Goal: Task Accomplishment & Management: Manage account settings

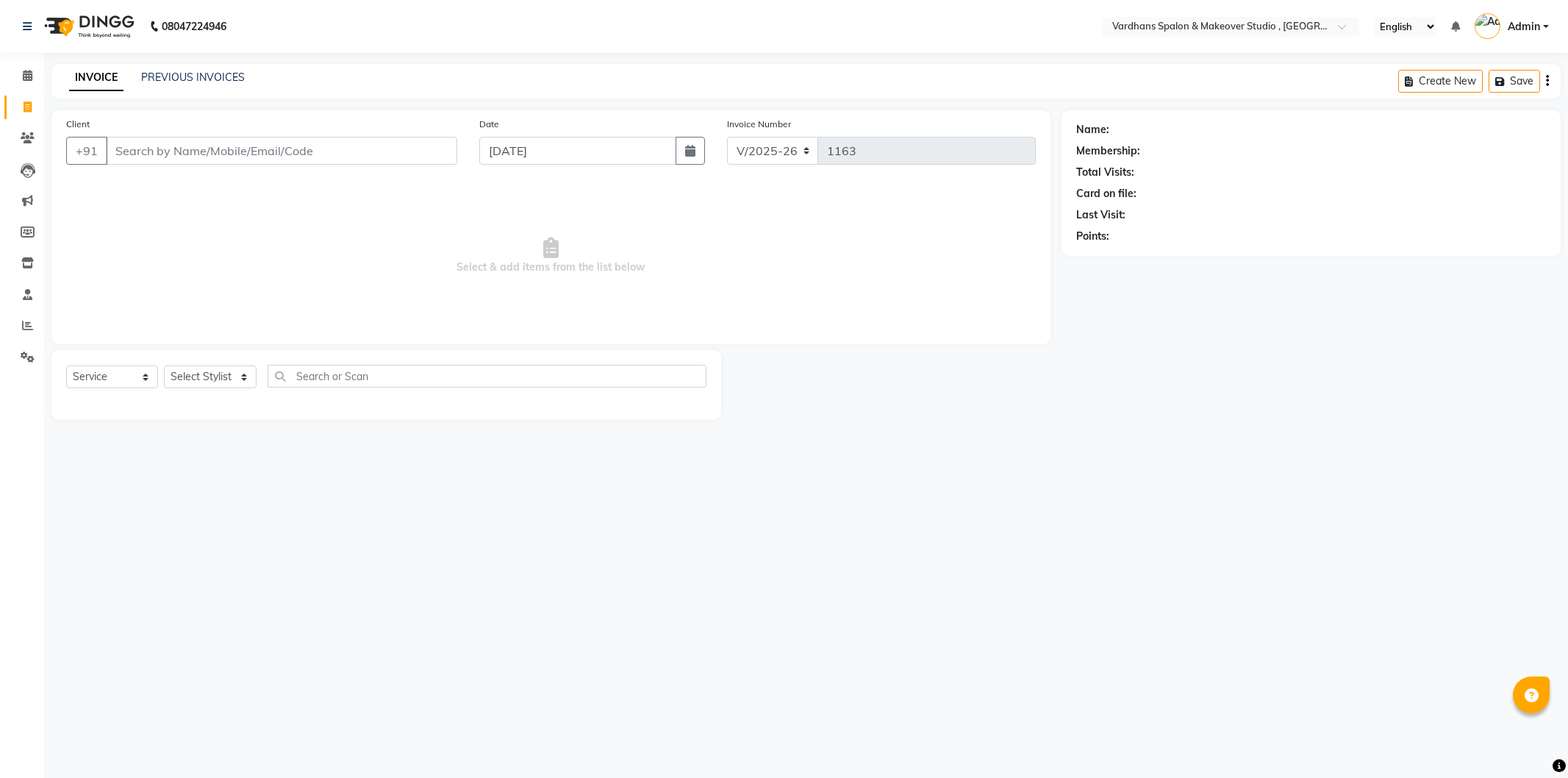
select select "6997"
select select "service"
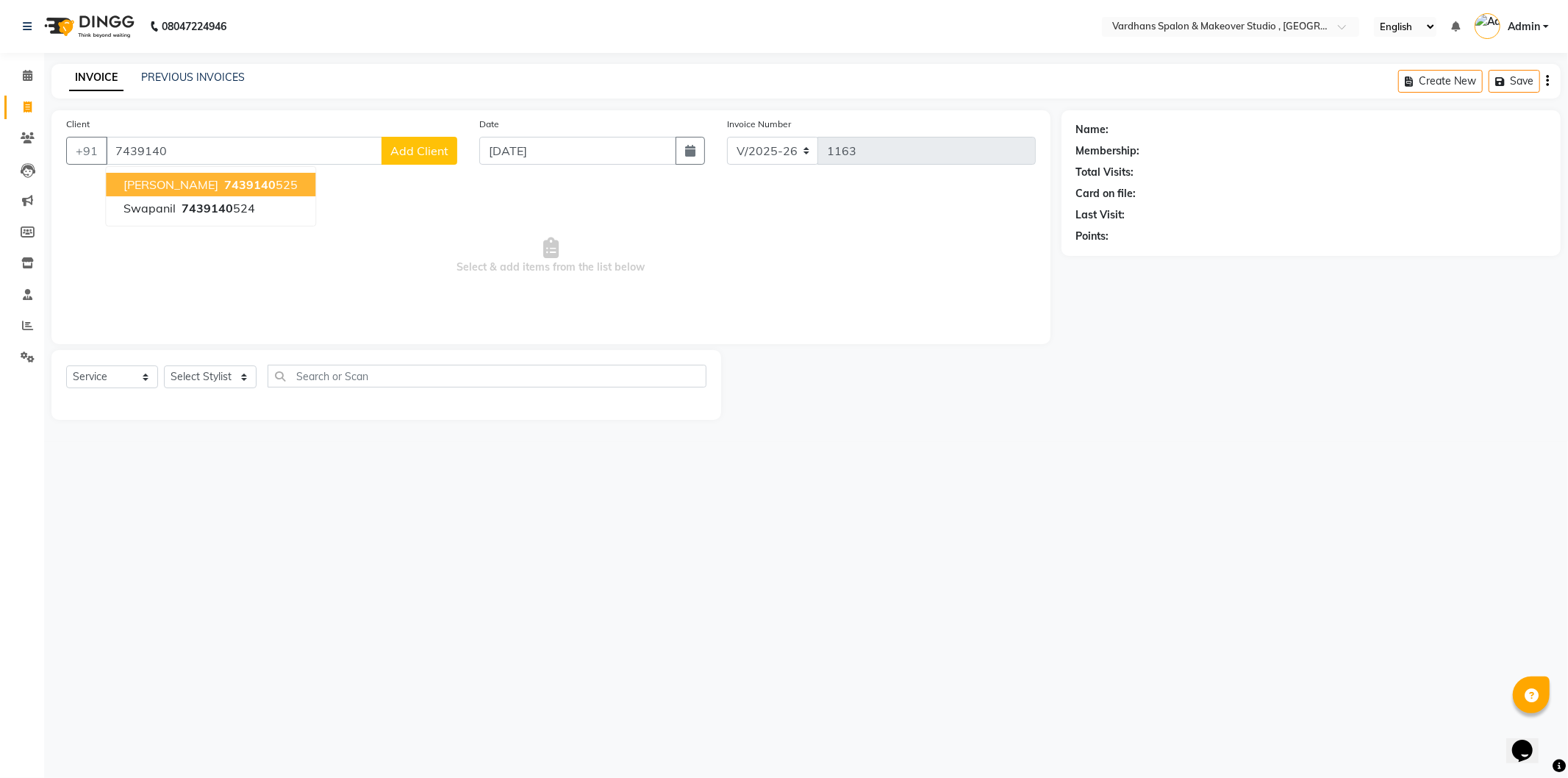
click at [219, 187] on span "[PERSON_NAME]" at bounding box center [171, 184] width 95 height 14
type input "7439140525"
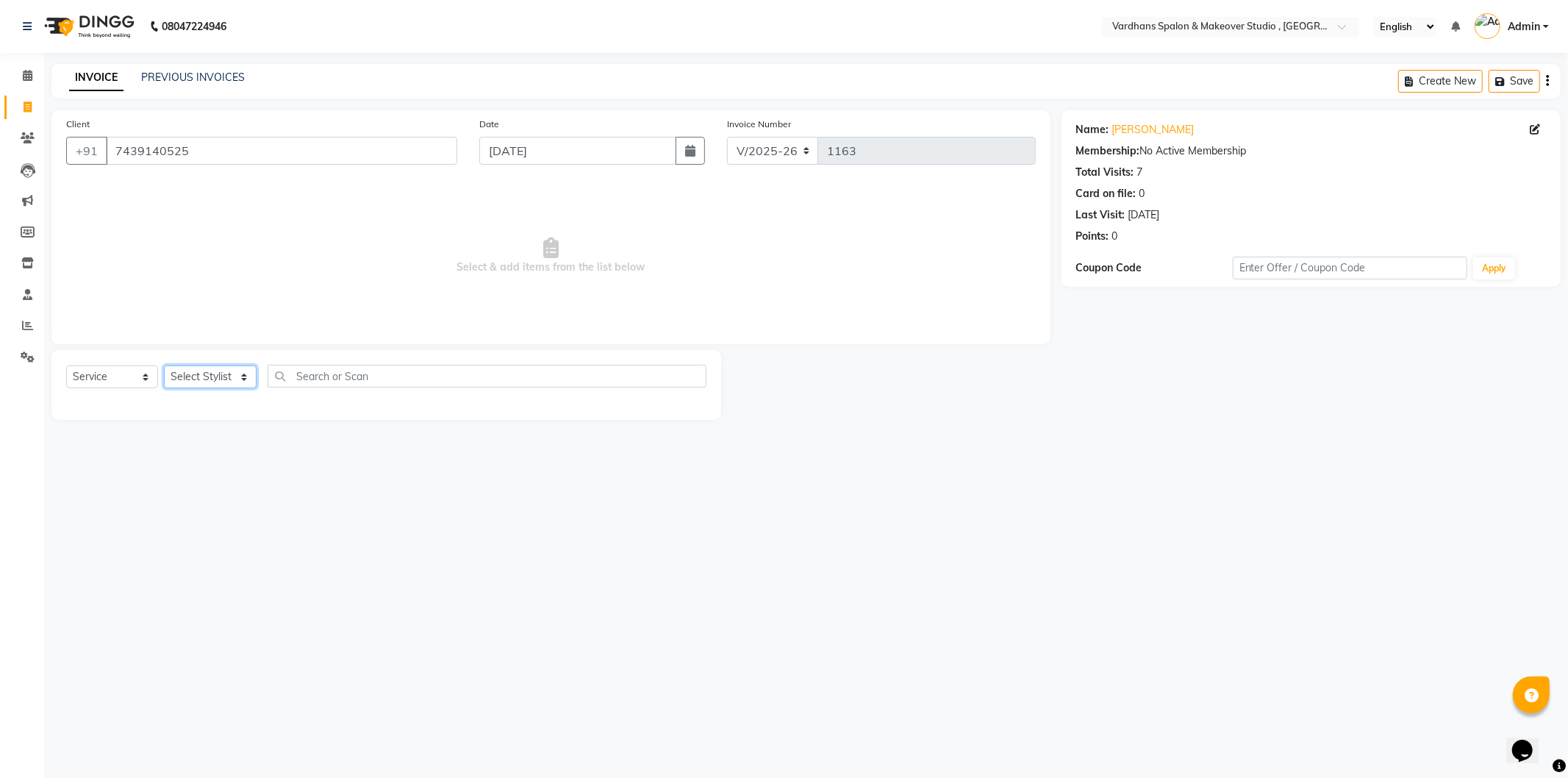
click at [196, 370] on select "Select Stylist Aadil Saheb Mukul Bhakta NEHA ROY PIYA BAGCHI Rabea Sultana RAJE…" at bounding box center [211, 377] width 93 height 22
select select "84104"
click at [164, 366] on select "Select Stylist Aadil Saheb Mukul Bhakta NEHA ROY PIYA BAGCHI Rabea Sultana RAJE…" at bounding box center [211, 377] width 93 height 22
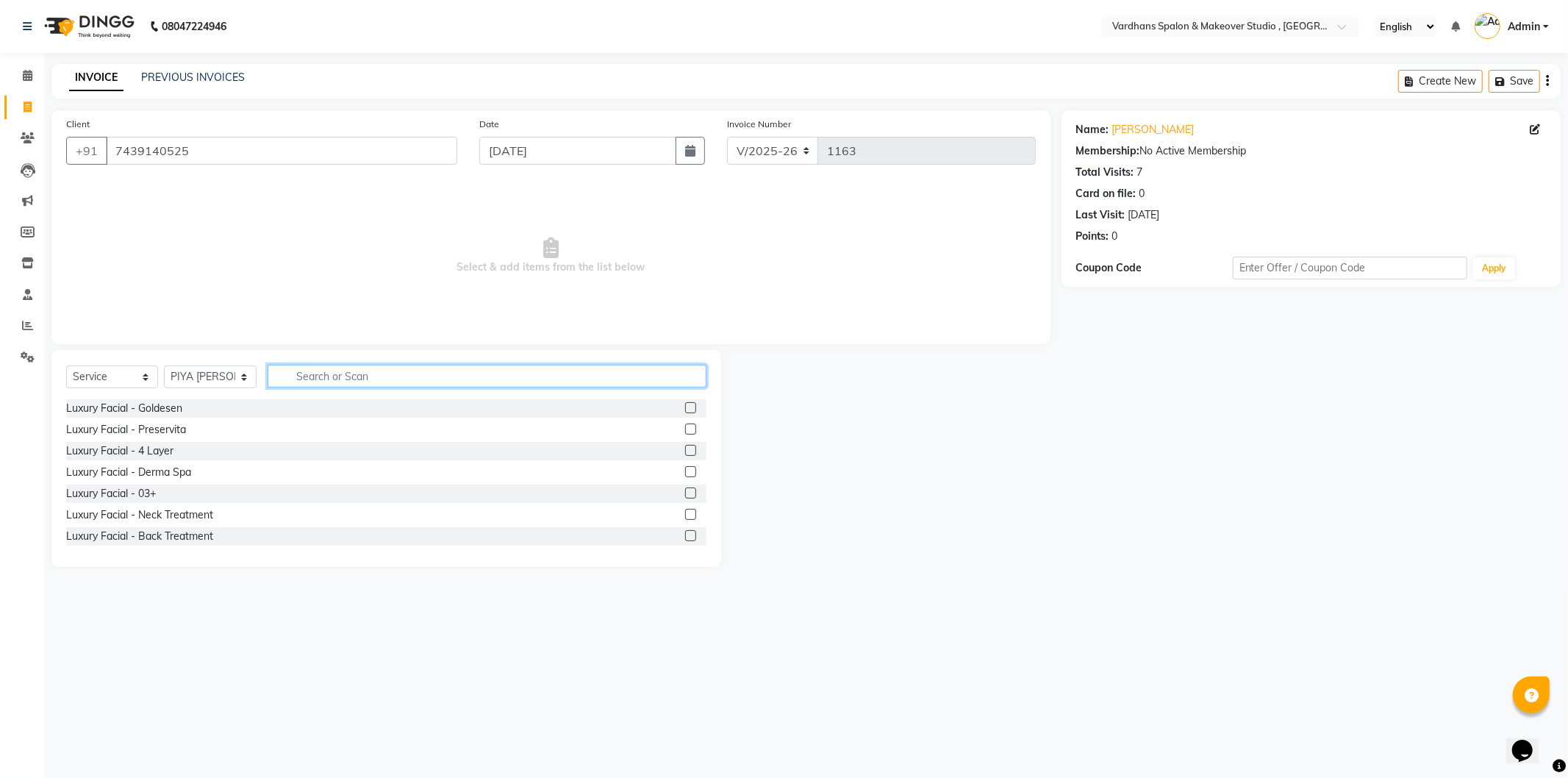
click at [339, 376] on input "text" at bounding box center [486, 376] width 438 height 22
type input "hair"
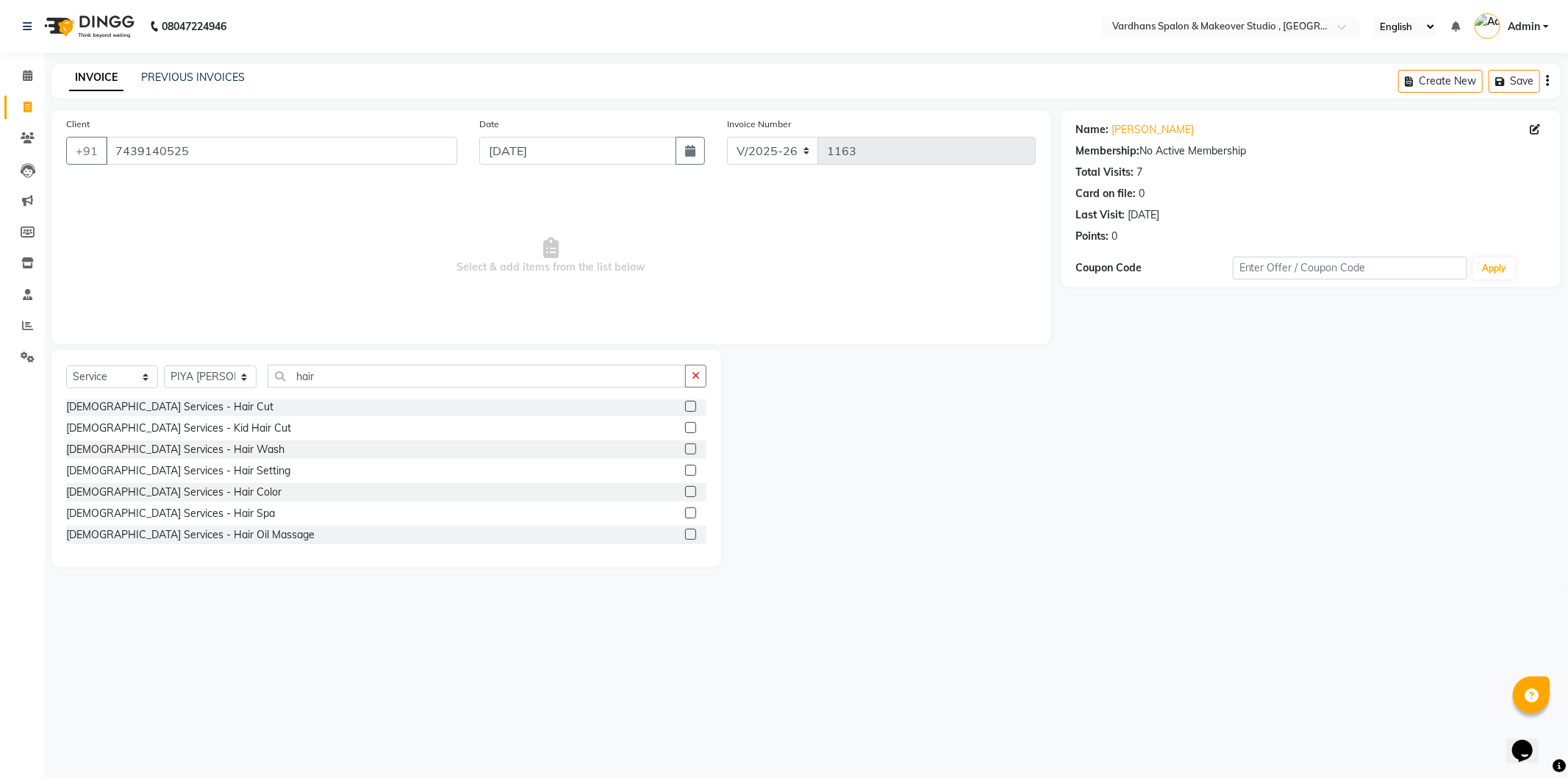
click at [685, 405] on label at bounding box center [691, 406] width 11 height 11
click at [685, 405] on input "checkbox" at bounding box center [690, 407] width 10 height 10
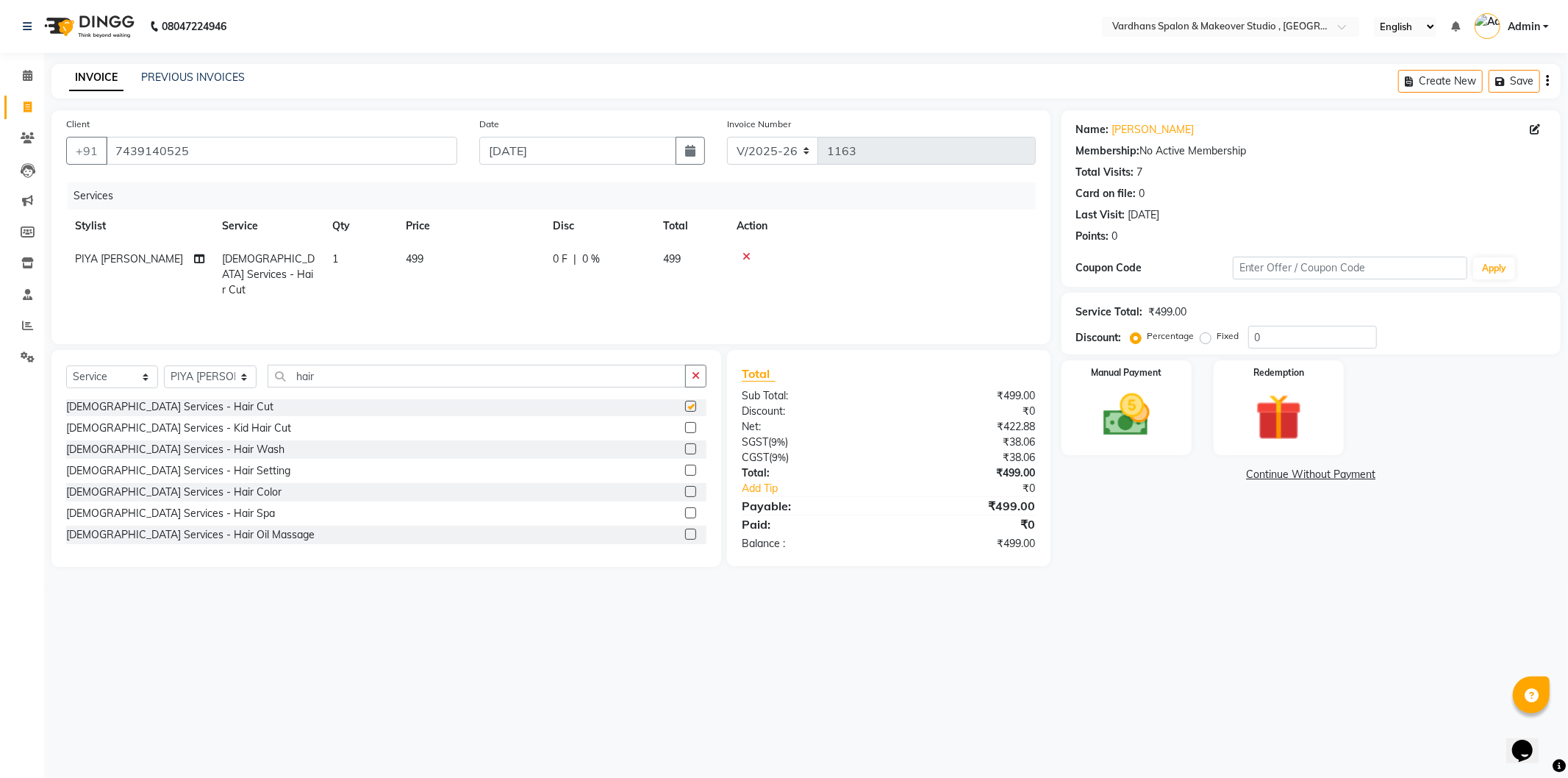
checkbox input "false"
click at [477, 255] on td "499" at bounding box center [470, 275] width 147 height 64
select select "84104"
click at [535, 262] on input "499" at bounding box center [539, 263] width 129 height 22
type input "4"
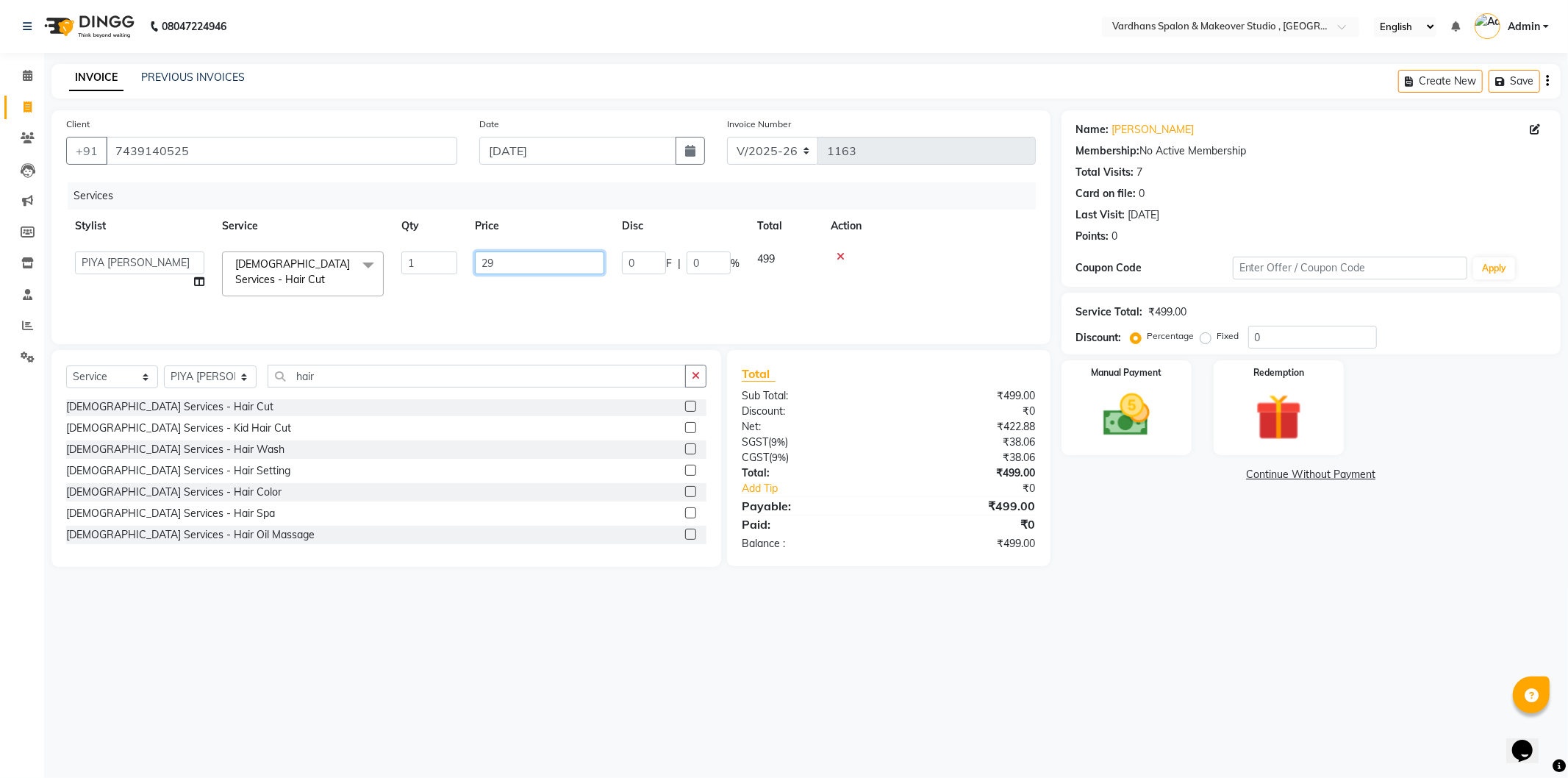
type input "299"
click at [1128, 388] on img at bounding box center [1127, 416] width 79 height 56
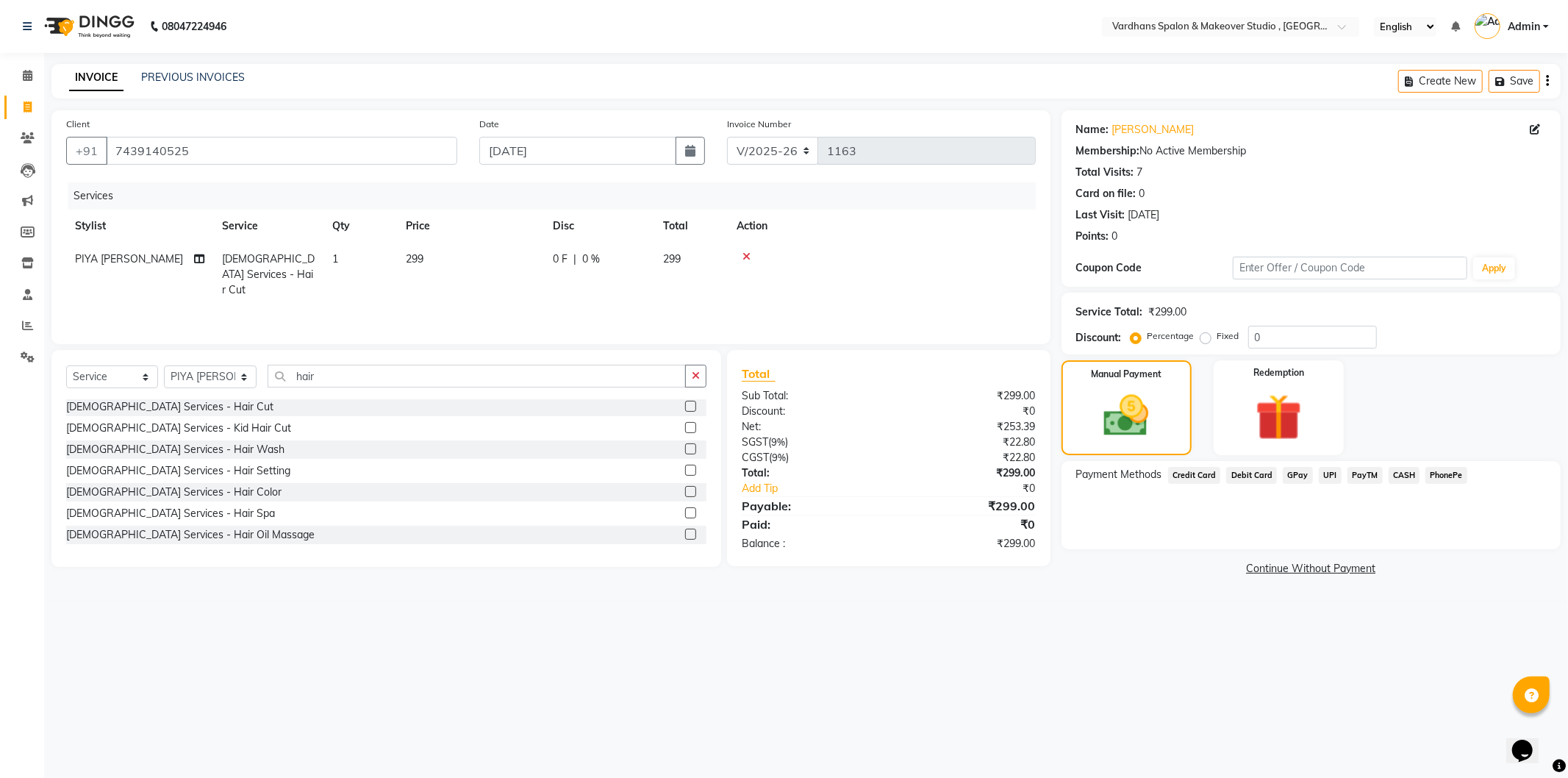
click at [1324, 473] on span "UPI" at bounding box center [1330, 475] width 22 height 17
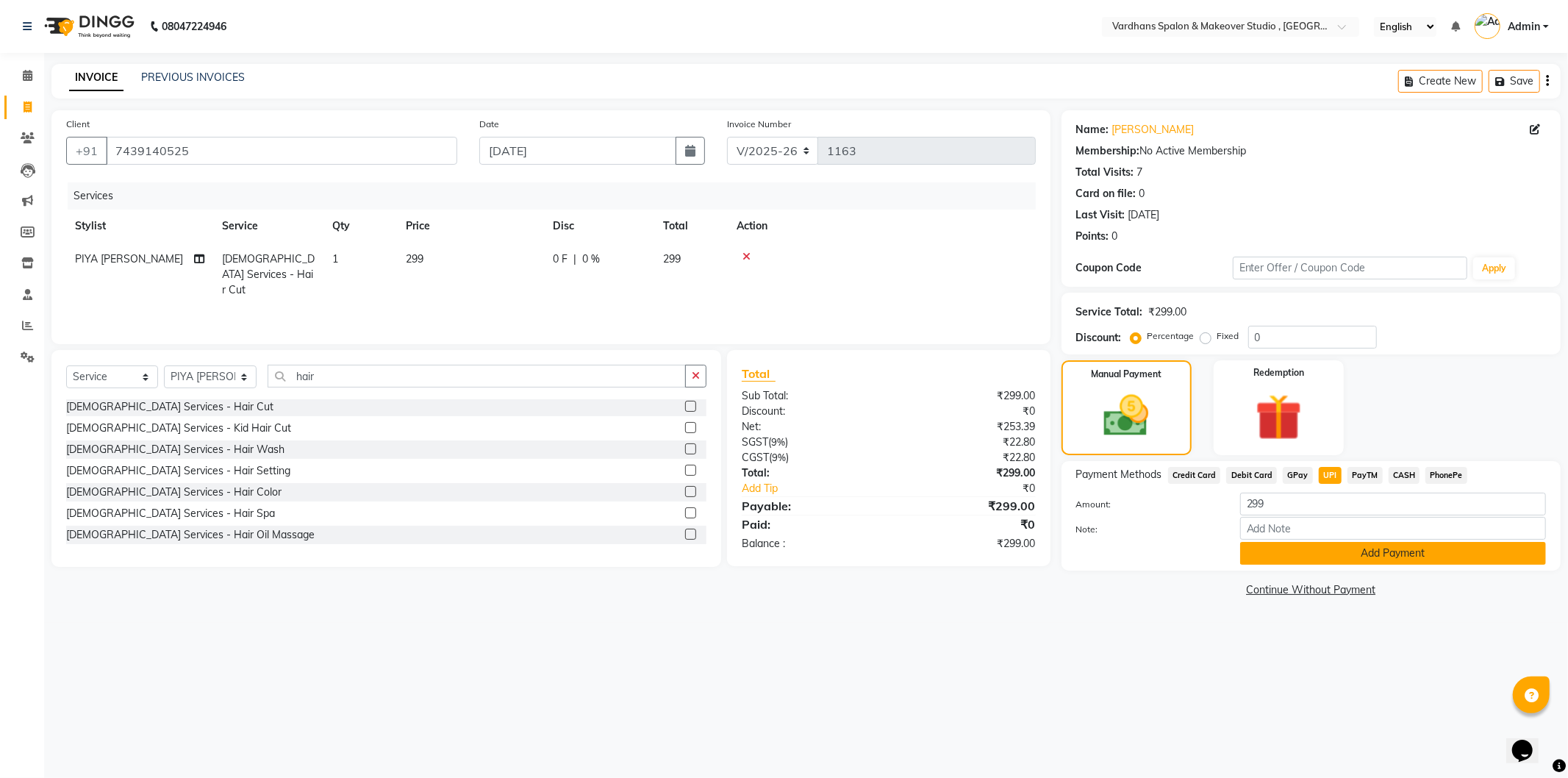
click at [1324, 546] on button "Add Payment" at bounding box center [1393, 553] width 306 height 22
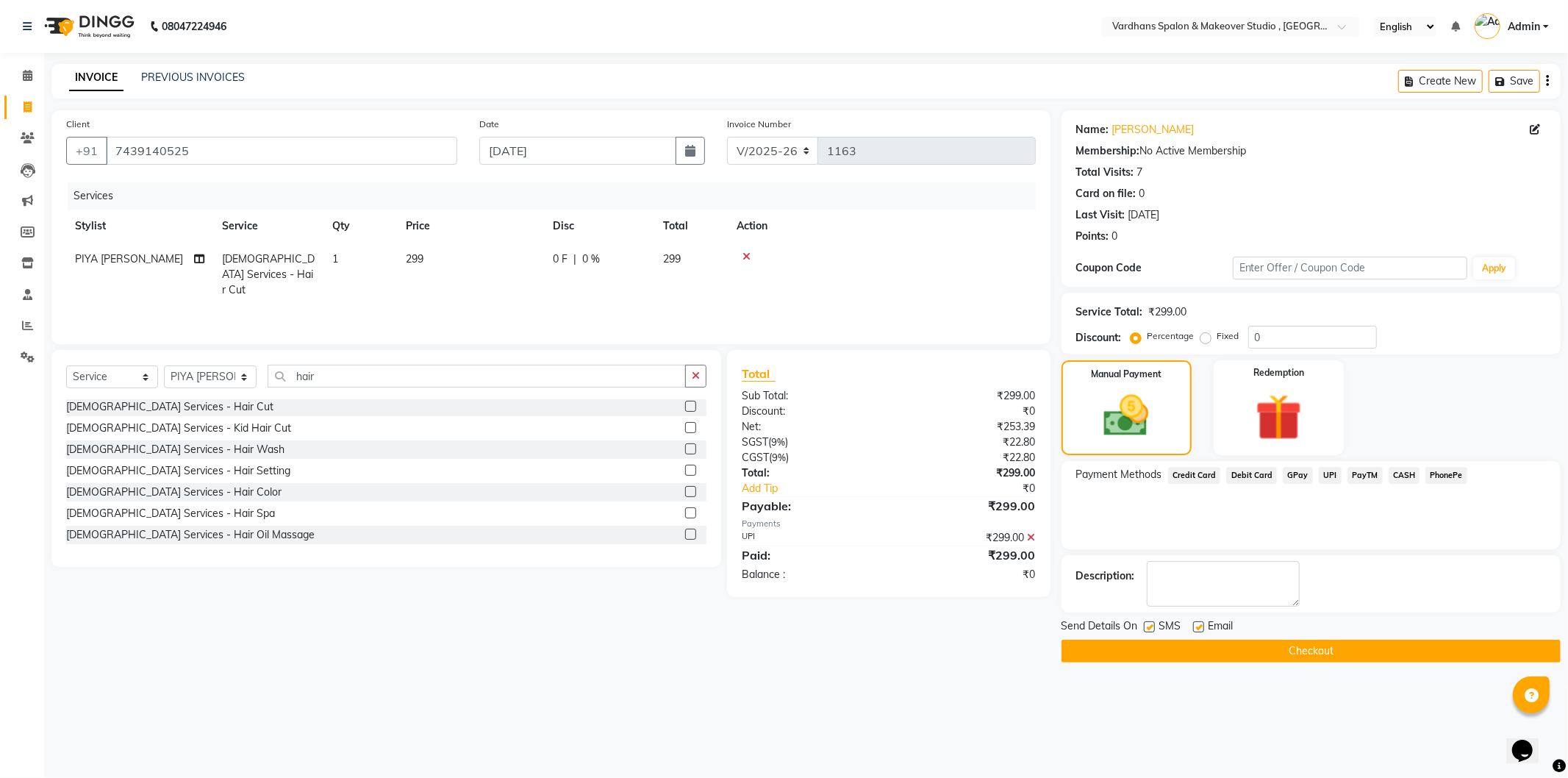
drag, startPoint x: 1332, startPoint y: 663, endPoint x: 1326, endPoint y: 655, distance: 10.0
click at [1331, 663] on main "INVOICE PREVIOUS INVOICES Create New Save Client +91 7439140525 Date 03-09-2025…" at bounding box center [806, 374] width 1524 height 620
click at [1328, 647] on button "Checkout" at bounding box center [1311, 651] width 499 height 22
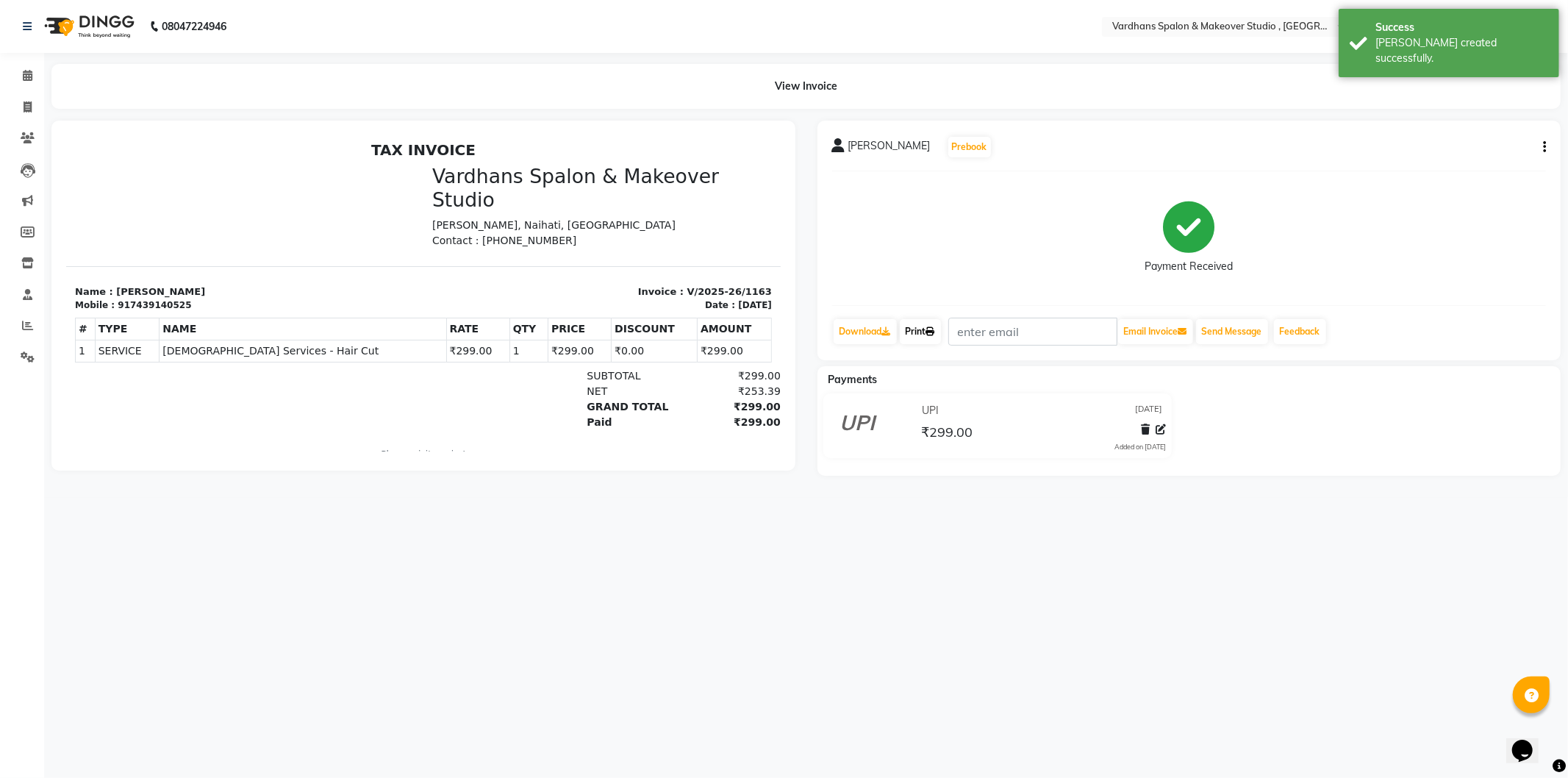
click at [929, 333] on link "Print" at bounding box center [920, 331] width 41 height 25
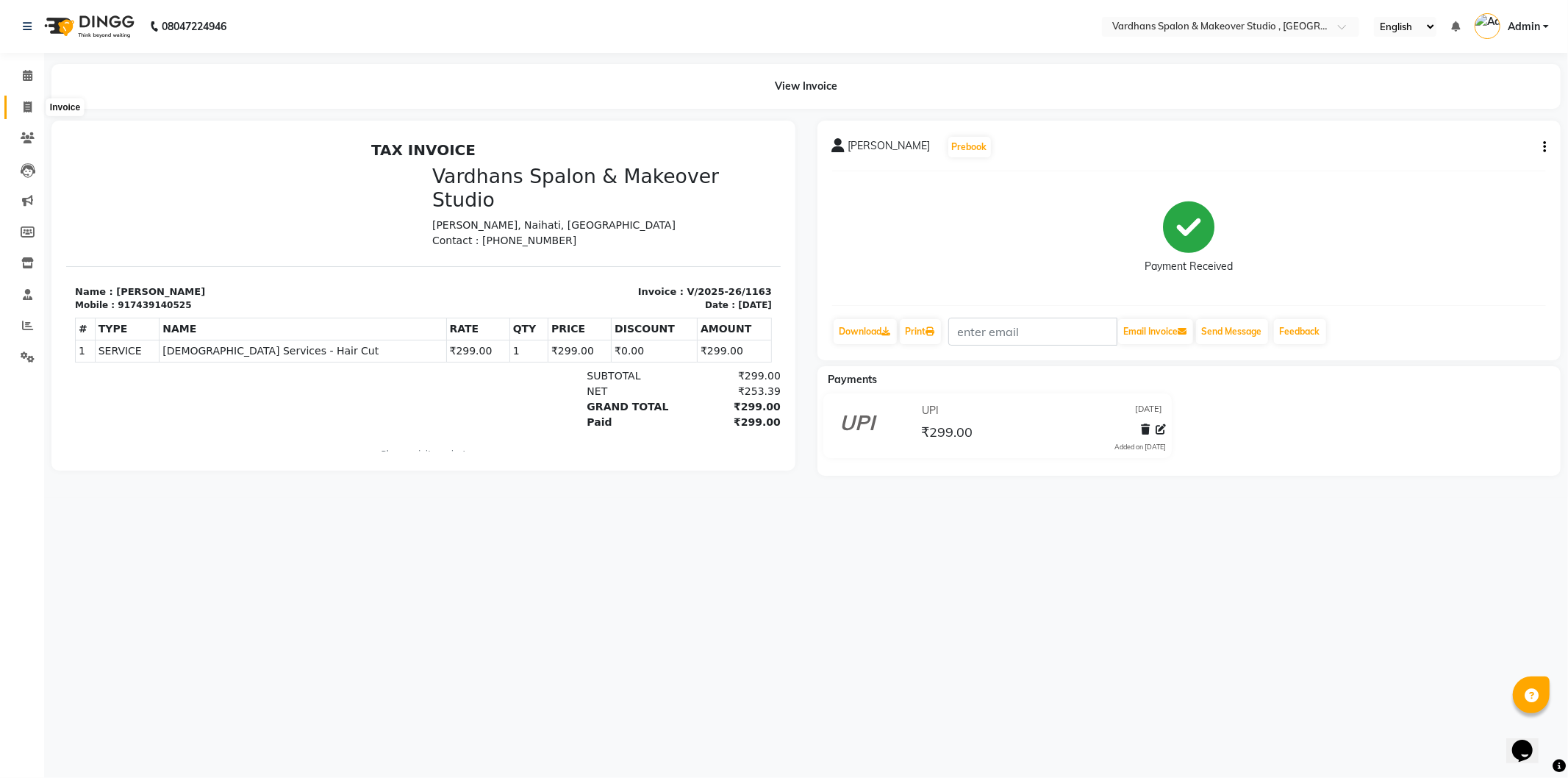
click at [26, 102] on icon at bounding box center [27, 107] width 8 height 11
select select "service"
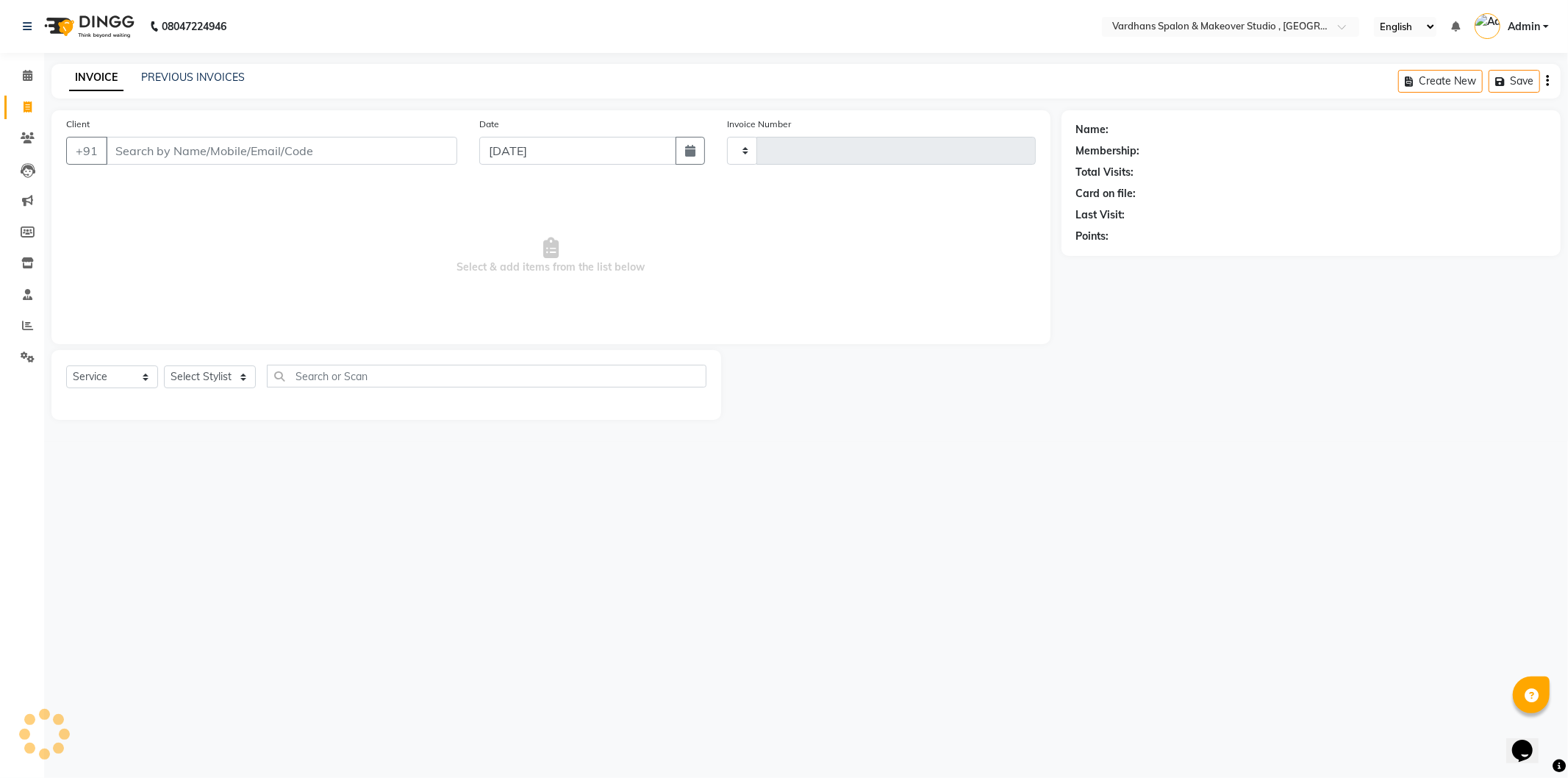
type input "1164"
select select "6997"
click at [195, 373] on select "Select Stylist Aadil Saheb Mukul Bhakta NEHA ROY PIYA BAGCHI Rabea Sultana RAJE…" at bounding box center [211, 377] width 93 height 22
select select "89687"
click at [164, 366] on select "Select Stylist Aadil Saheb Mukul Bhakta NEHA ROY PIYA BAGCHI Rabea Sultana RAJE…" at bounding box center [211, 377] width 93 height 22
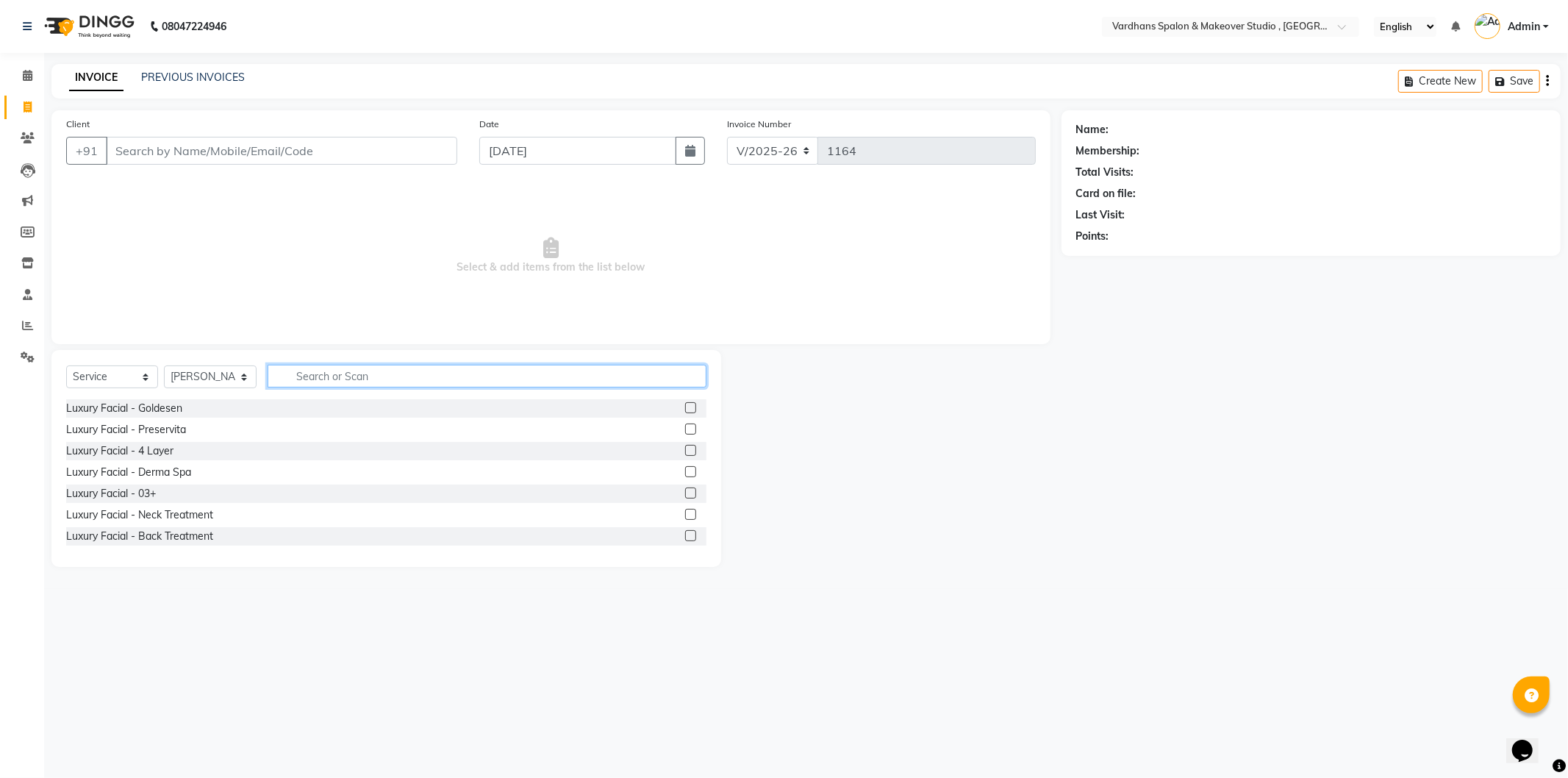
click at [502, 379] on input "text" at bounding box center [486, 376] width 438 height 22
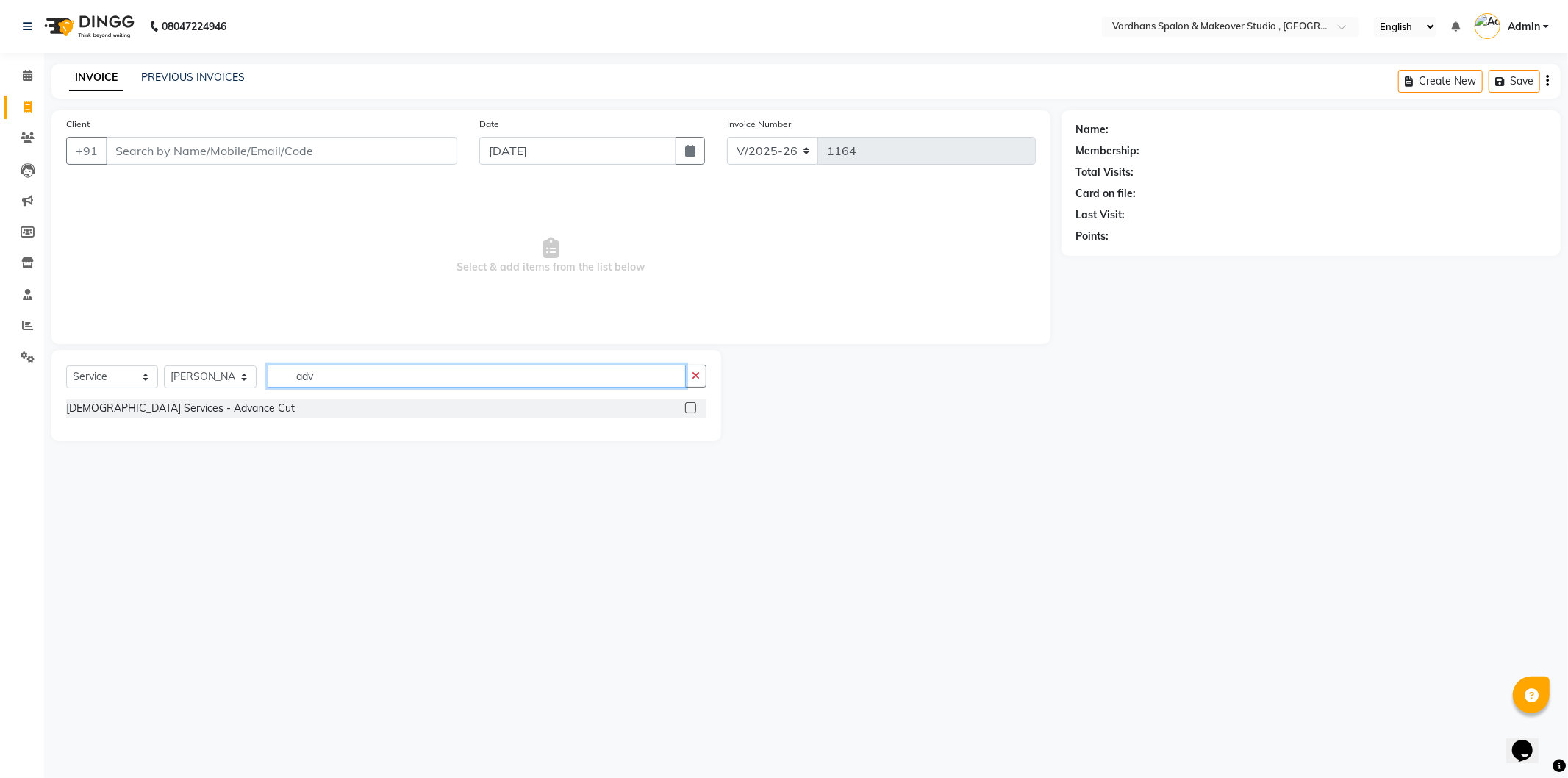
type input "adv"
click at [687, 405] on label at bounding box center [691, 408] width 11 height 11
click at [687, 405] on input "checkbox" at bounding box center [690, 409] width 10 height 10
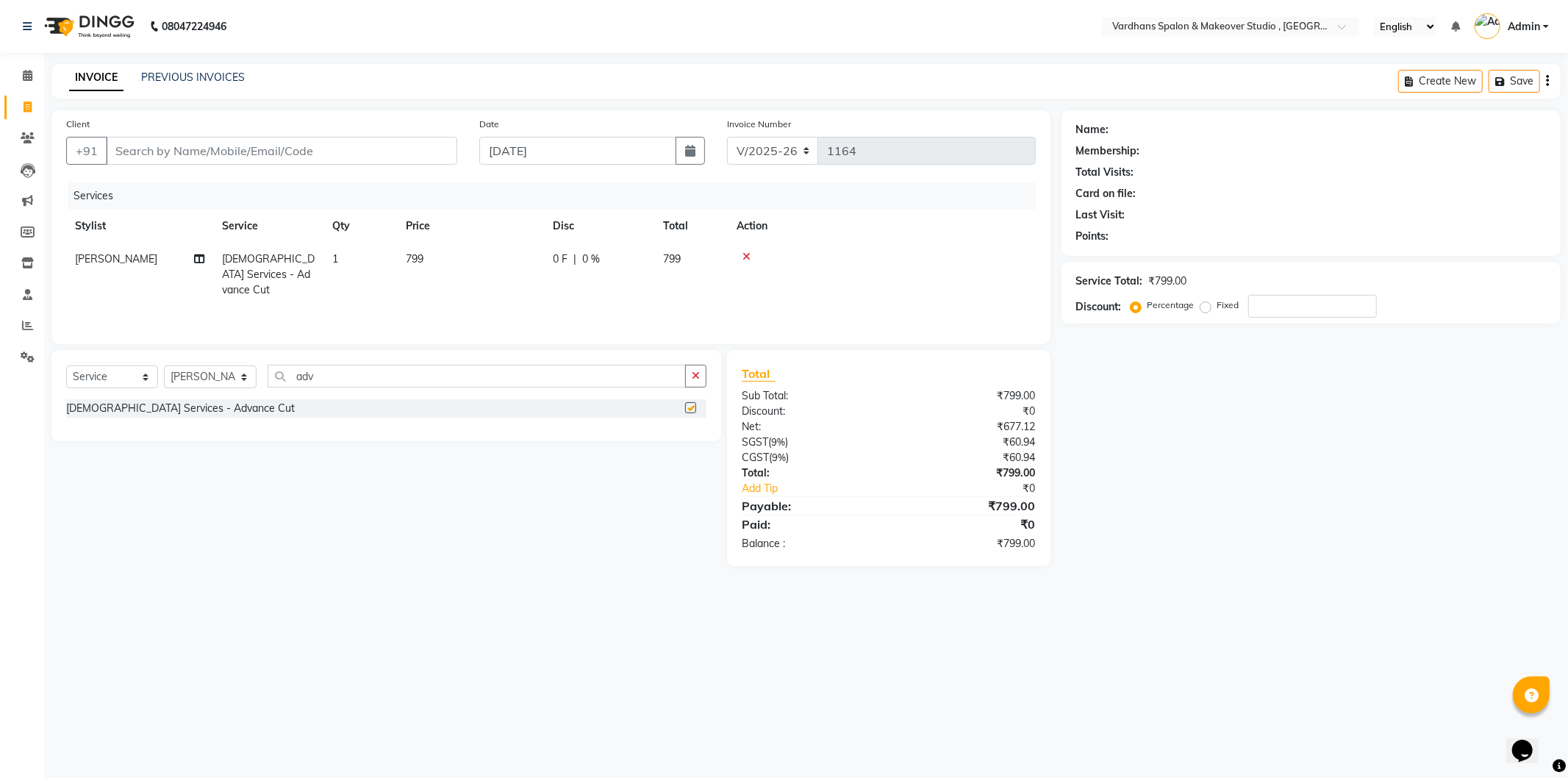
checkbox input "false"
click at [490, 261] on td "799" at bounding box center [470, 275] width 147 height 64
select select "89687"
click at [556, 260] on input "799" at bounding box center [539, 263] width 129 height 22
type input "7"
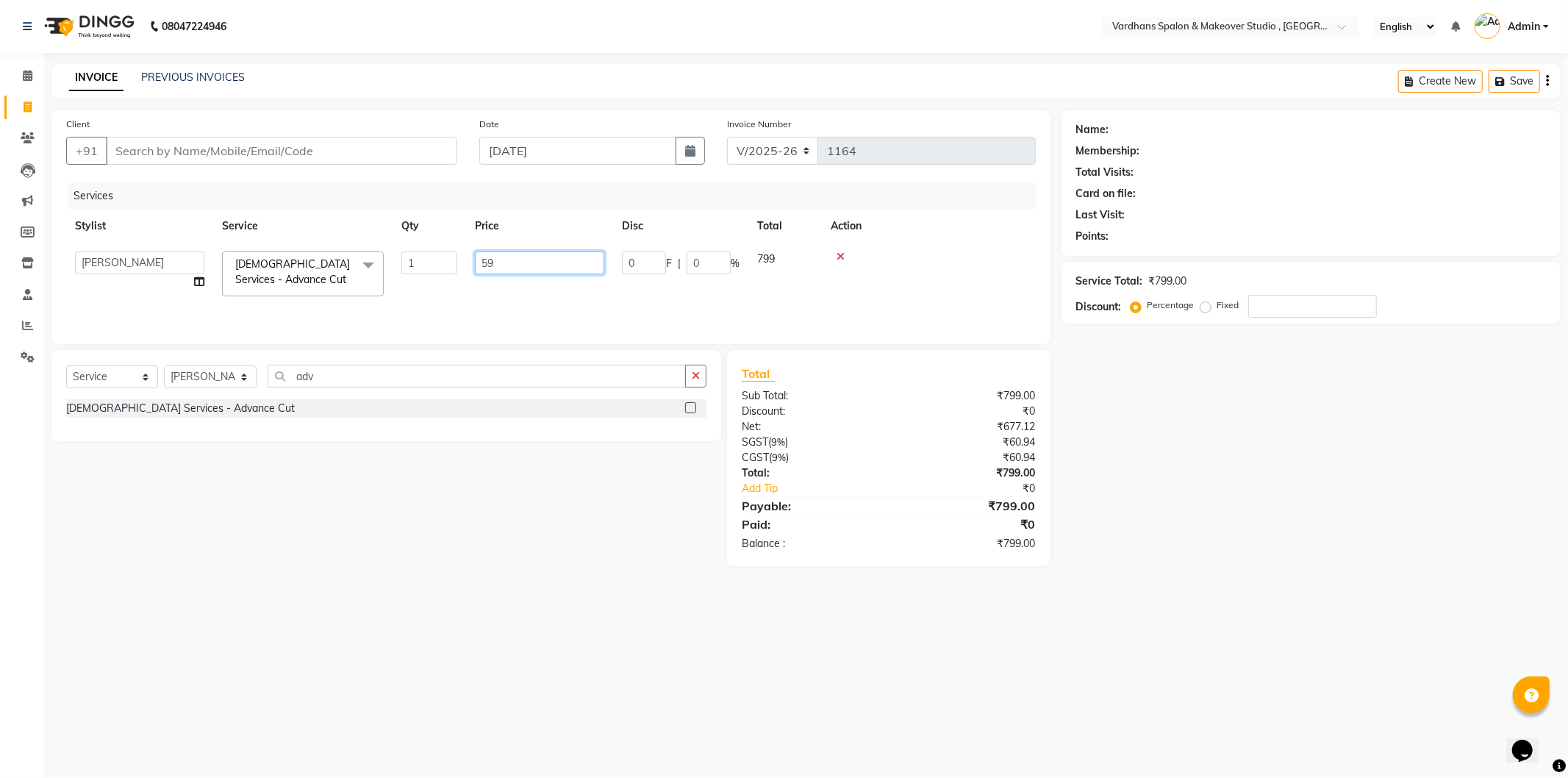
type input "599"
click at [129, 377] on select "Select Service Product Membership Package Voucher Prepaid Gift Card" at bounding box center [112, 377] width 92 height 22
select select "product"
click at [67, 366] on select "Select Service Product Membership Package Voucher Prepaid Gift Card" at bounding box center [112, 377] width 92 height 22
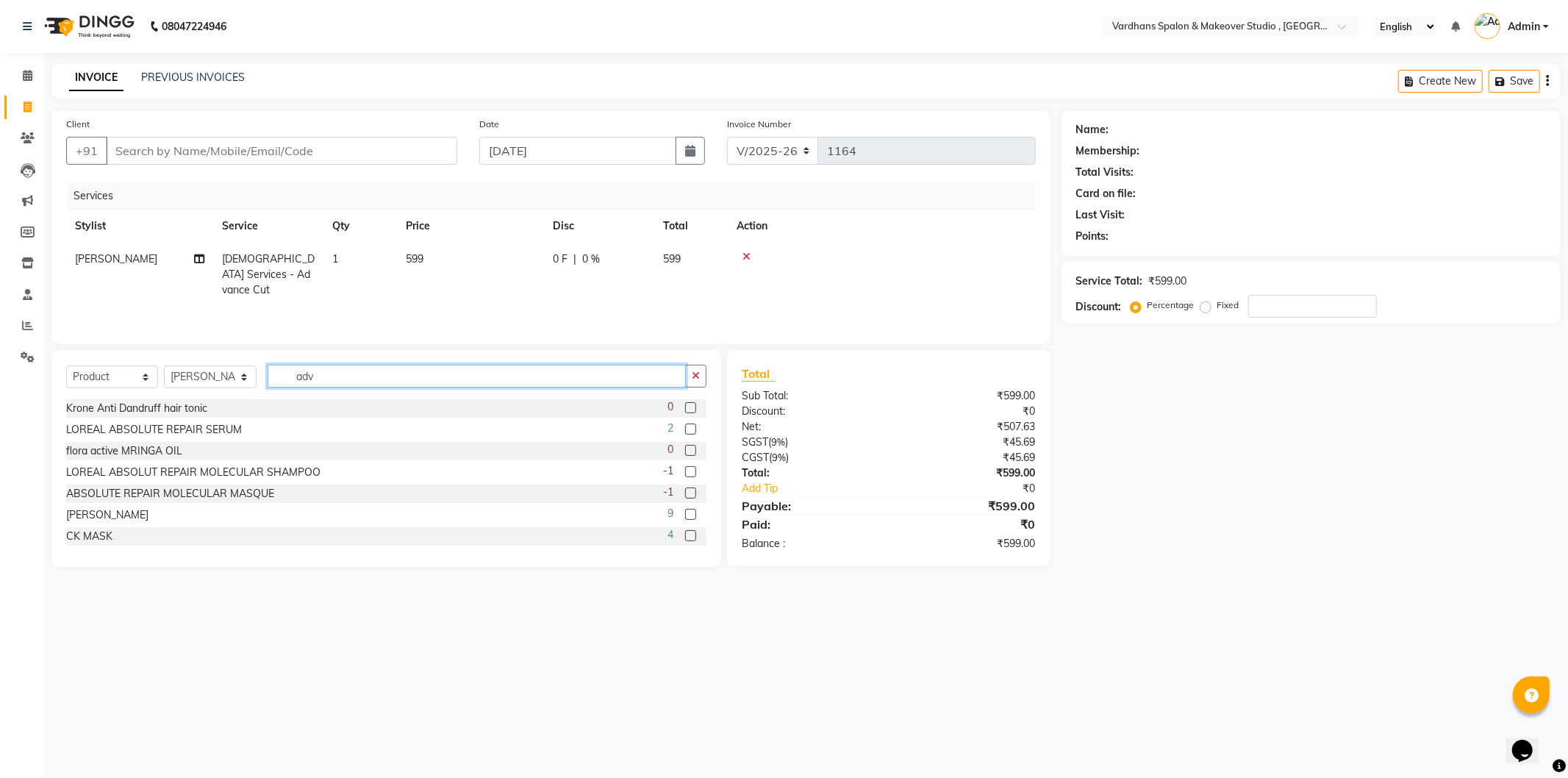
click at [409, 373] on input "adv" at bounding box center [476, 376] width 417 height 22
type input "a"
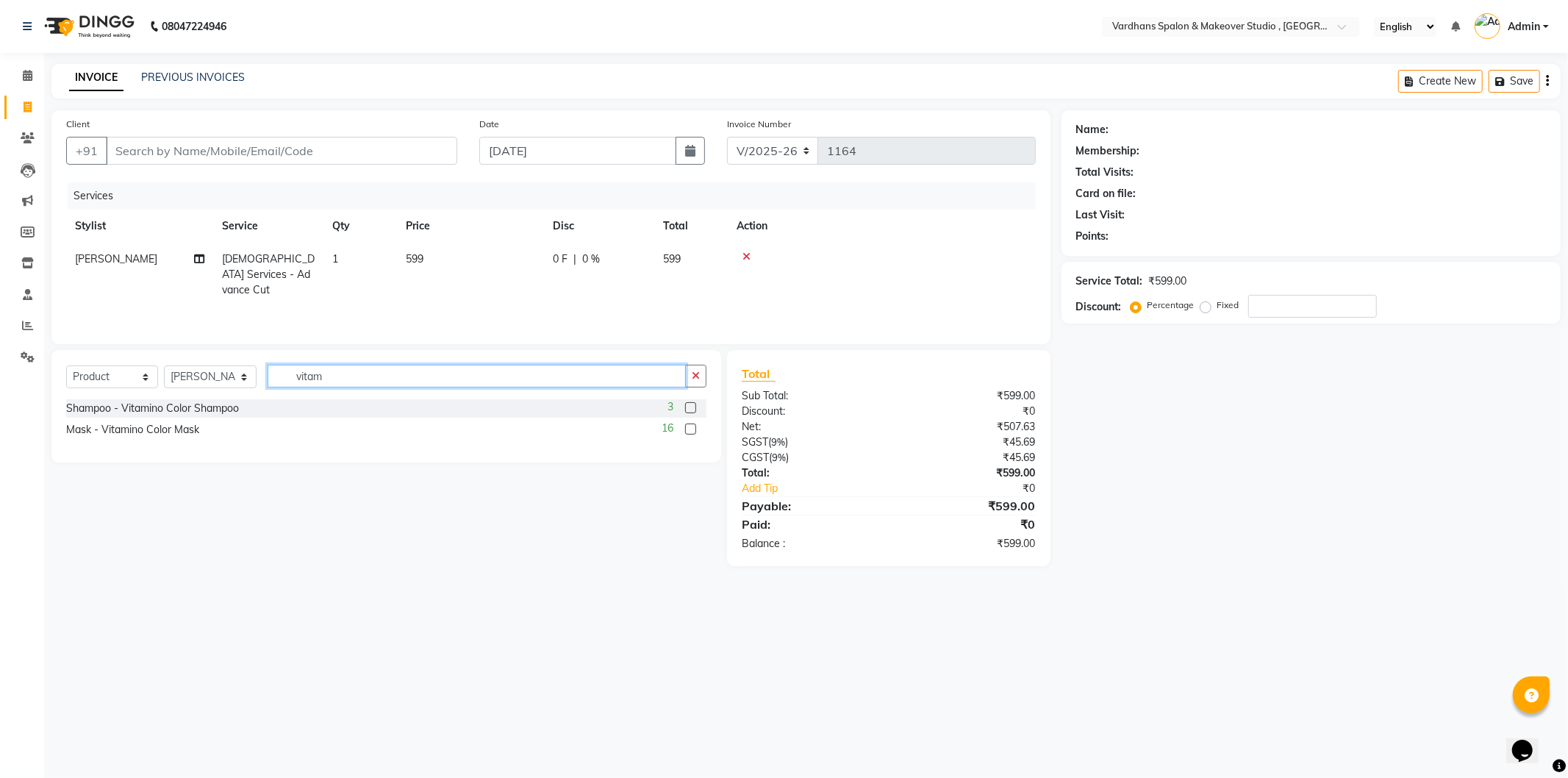
type input "vitam"
click at [691, 409] on label at bounding box center [691, 408] width 11 height 11
click at [691, 409] on input "checkbox" at bounding box center [690, 409] width 10 height 10
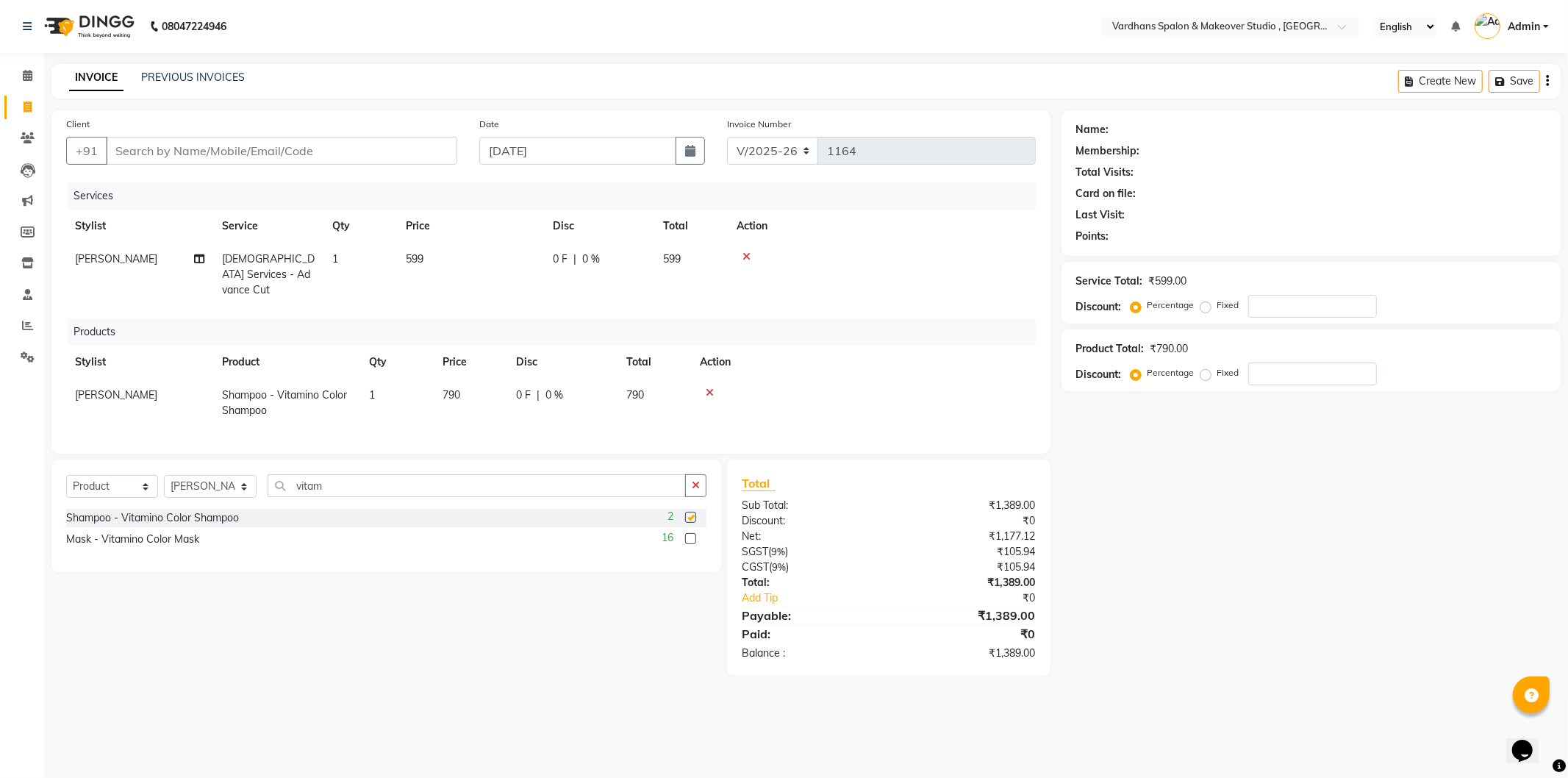
checkbox input "false"
click at [691, 533] on label at bounding box center [691, 538] width 11 height 11
click at [691, 534] on input "checkbox" at bounding box center [690, 539] width 10 height 10
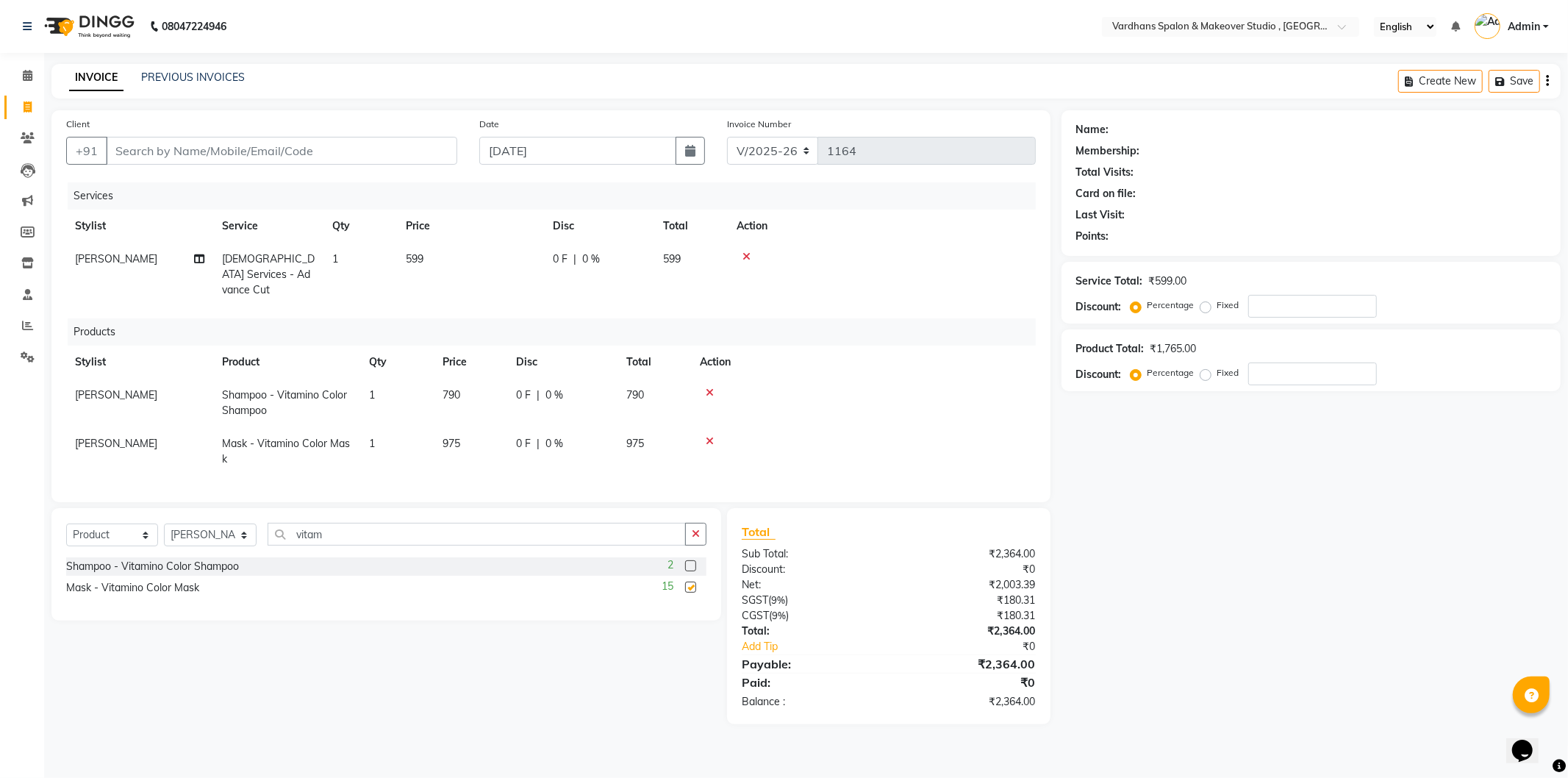
checkbox input "false"
click at [512, 516] on div "Select Service Product Membership Package Voucher Prepaid Gift Card Select Styl…" at bounding box center [386, 564] width 670 height 112
click at [513, 534] on input "vitam" at bounding box center [476, 534] width 417 height 22
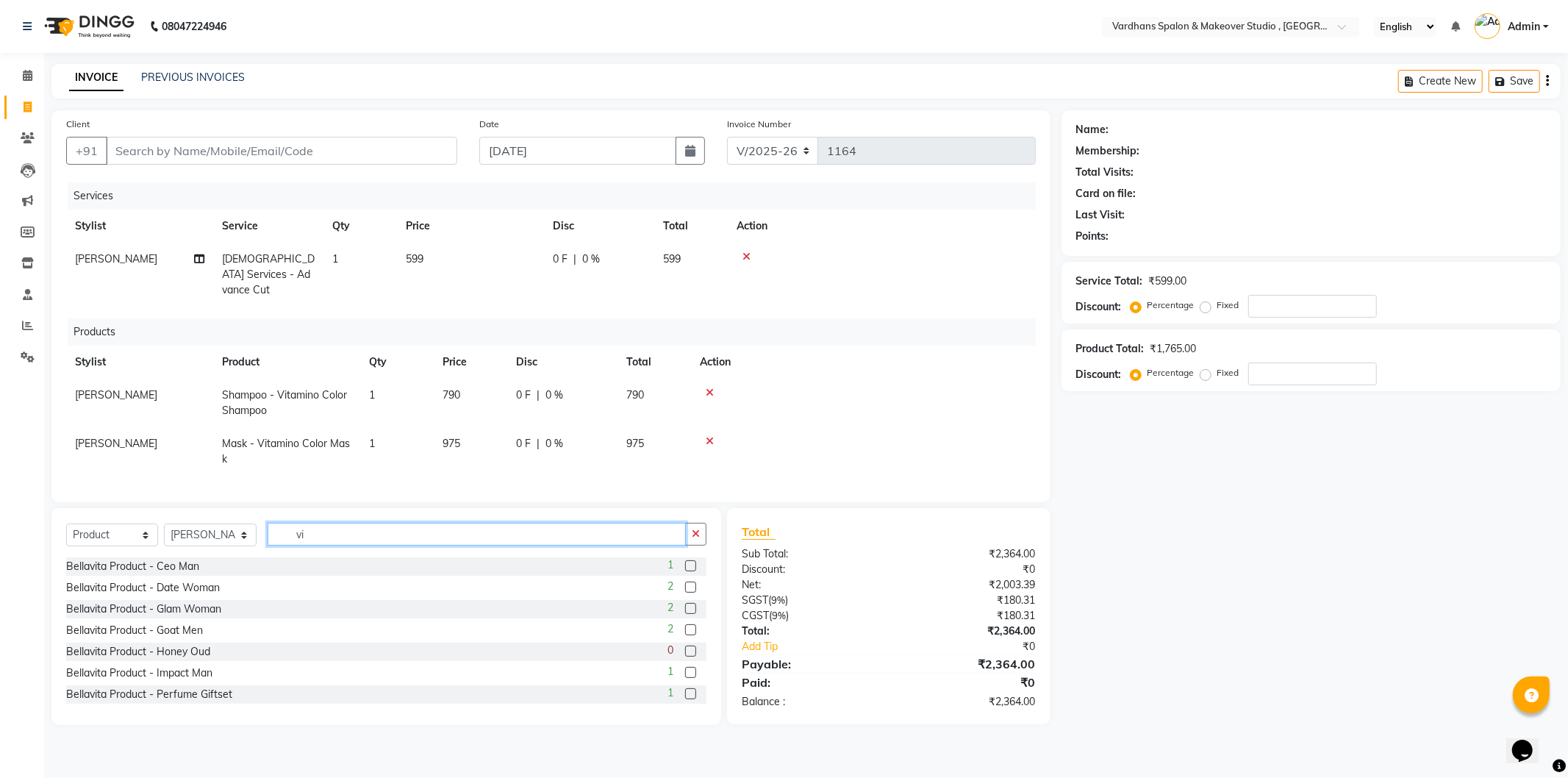
type input "v"
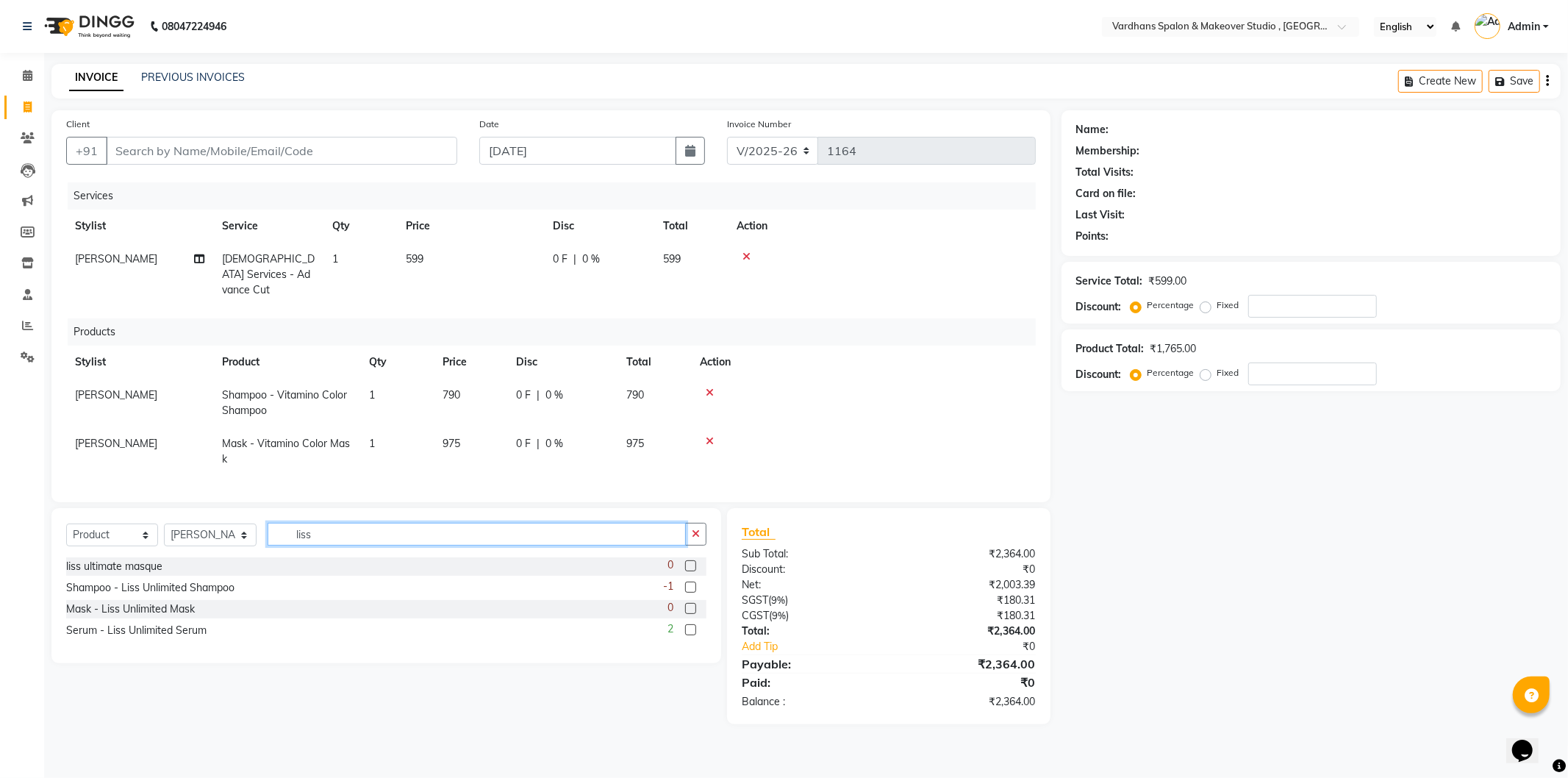
type input "liss"
click at [691, 627] on label at bounding box center [691, 630] width 11 height 11
click at [691, 627] on input "checkbox" at bounding box center [690, 631] width 10 height 10
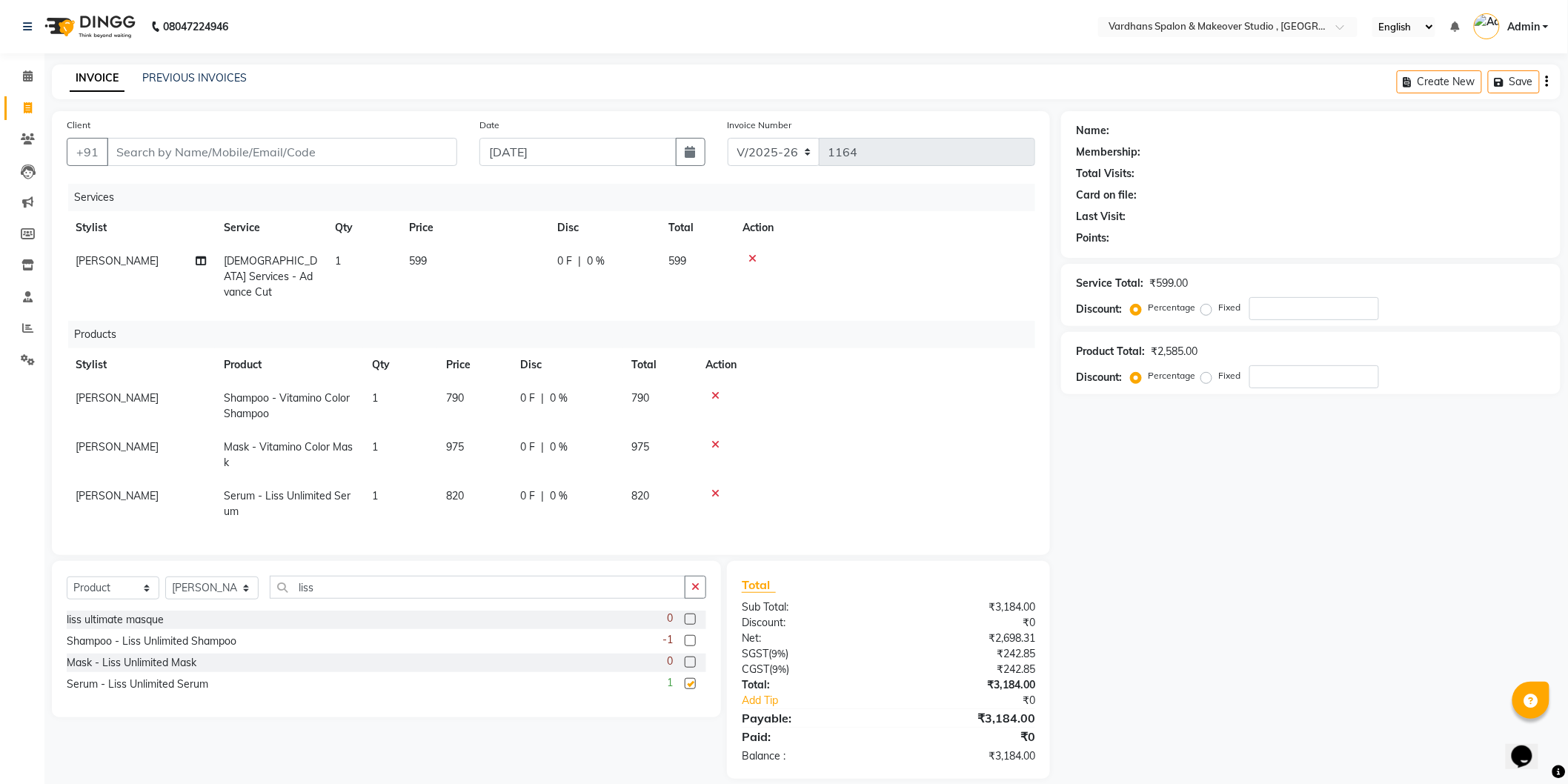
checkbox input "false"
click at [372, 157] on input "Client" at bounding box center [282, 152] width 350 height 28
type input "k"
type input "0"
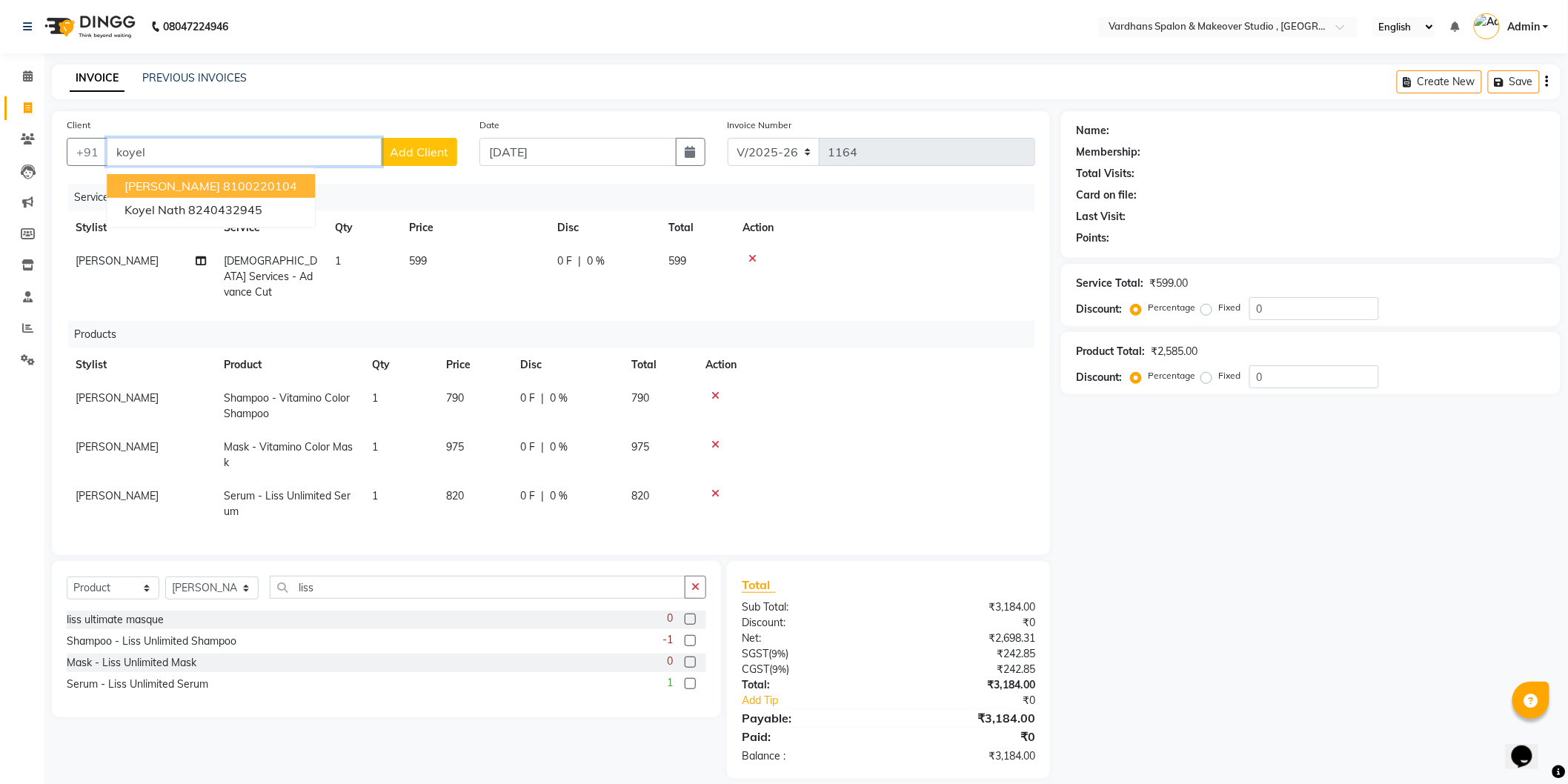
click at [223, 183] on ngb-highlight "8100220104" at bounding box center [260, 186] width 74 height 15
type input "8100220104"
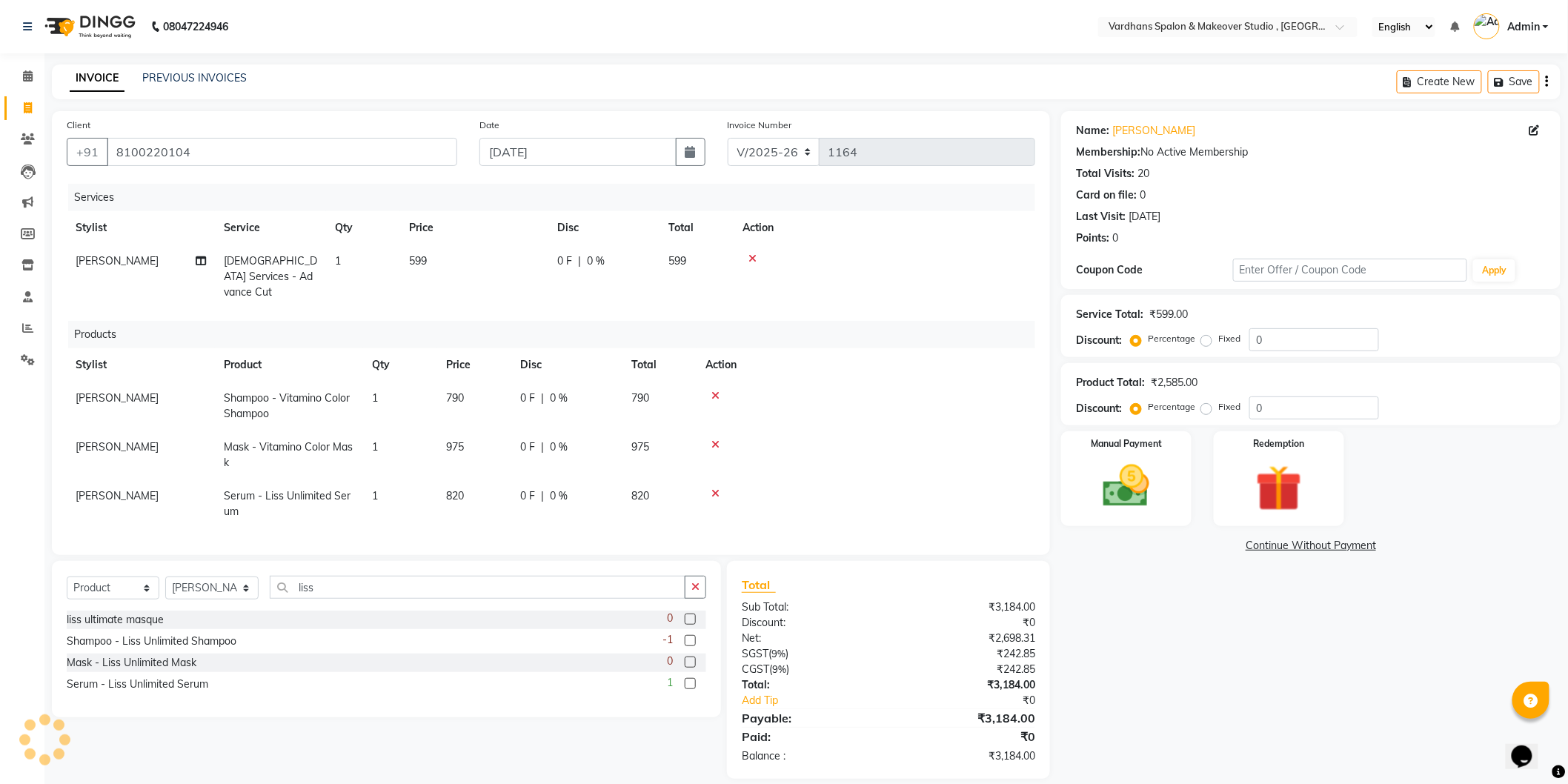
scroll to position [13, 0]
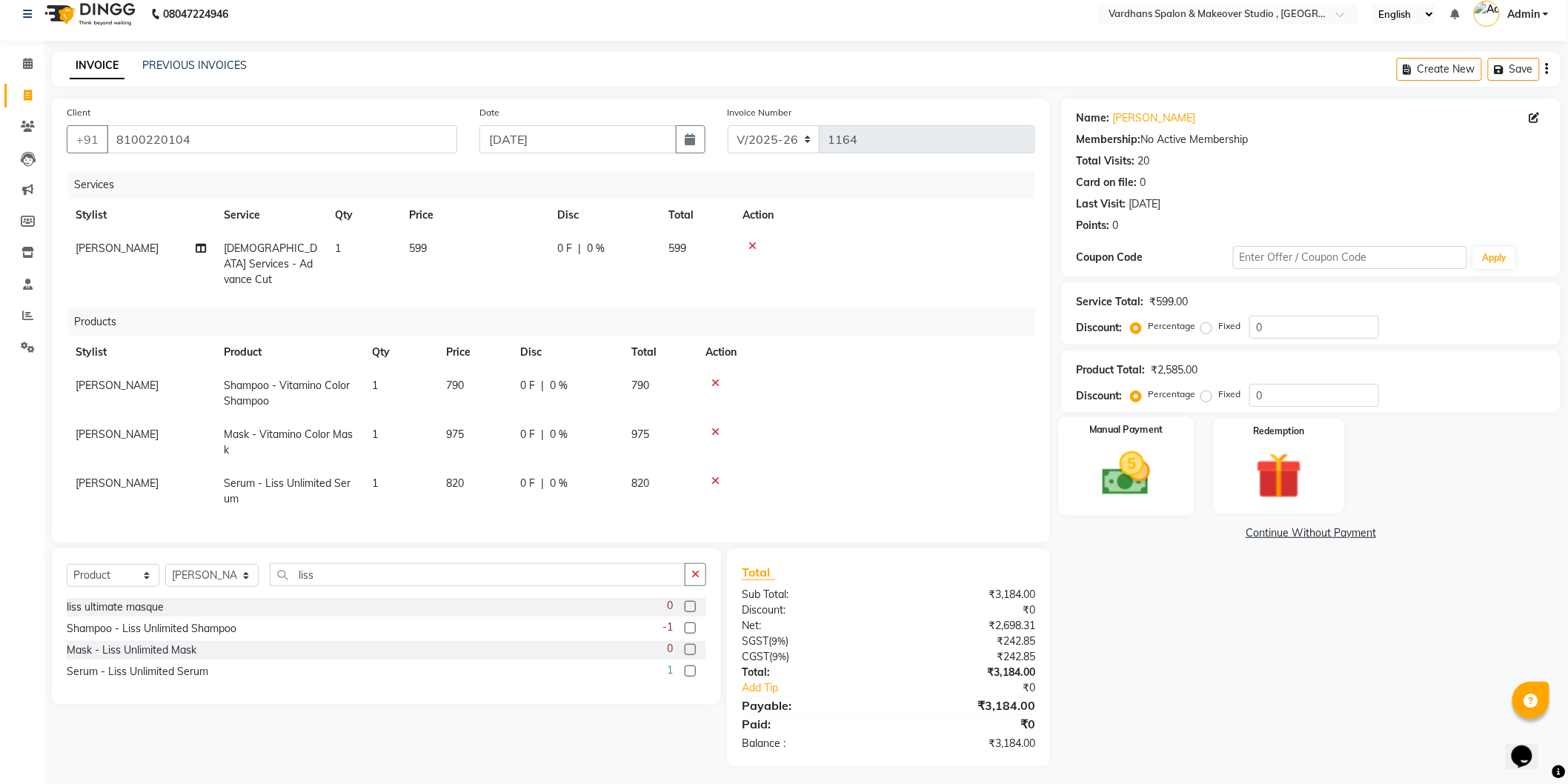
click at [1121, 477] on img at bounding box center [1126, 473] width 78 height 56
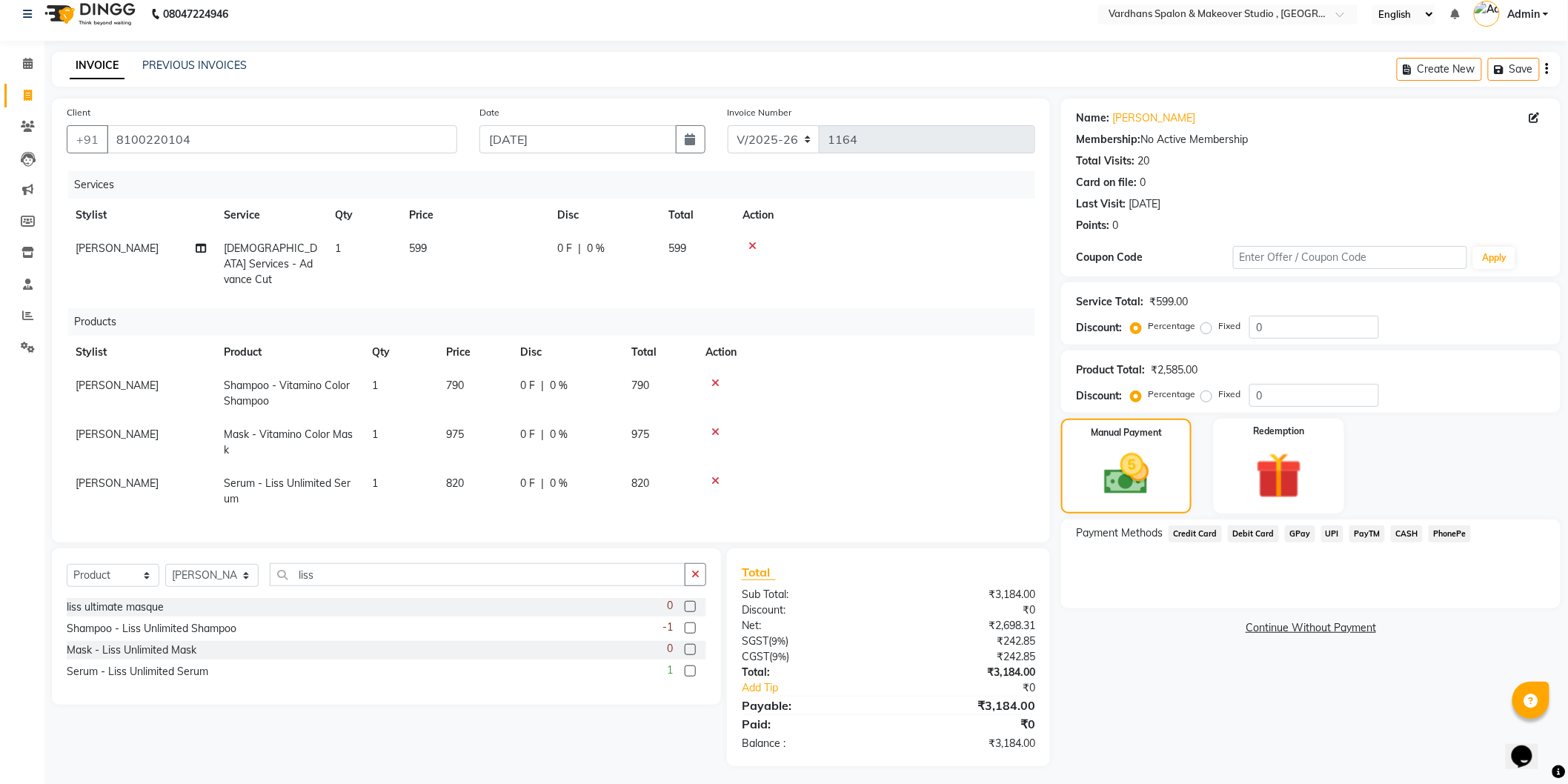
click at [1335, 530] on span "UPI" at bounding box center [1332, 534] width 23 height 17
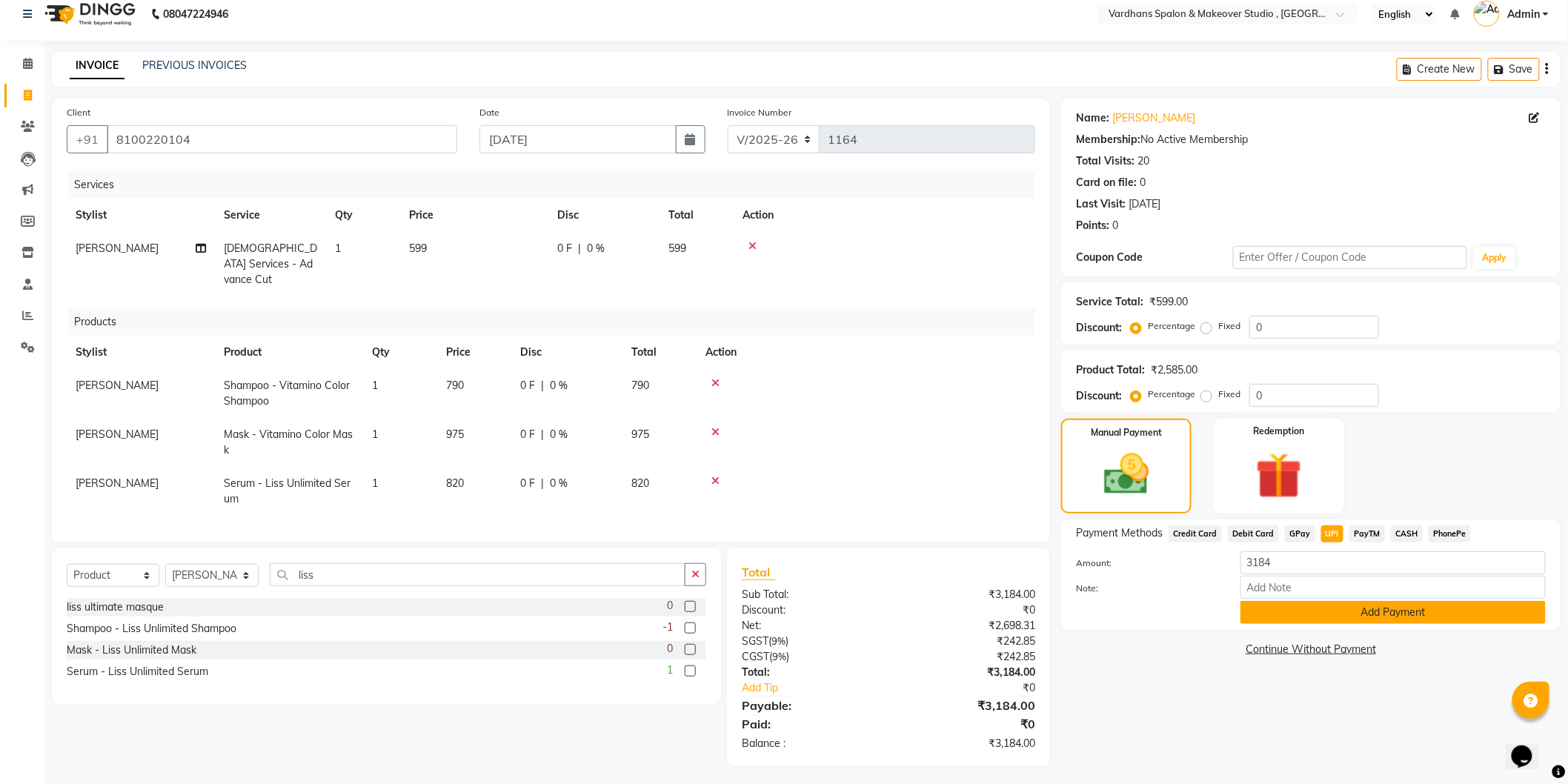
click at [1335, 619] on button "Add Payment" at bounding box center [1393, 612] width 305 height 23
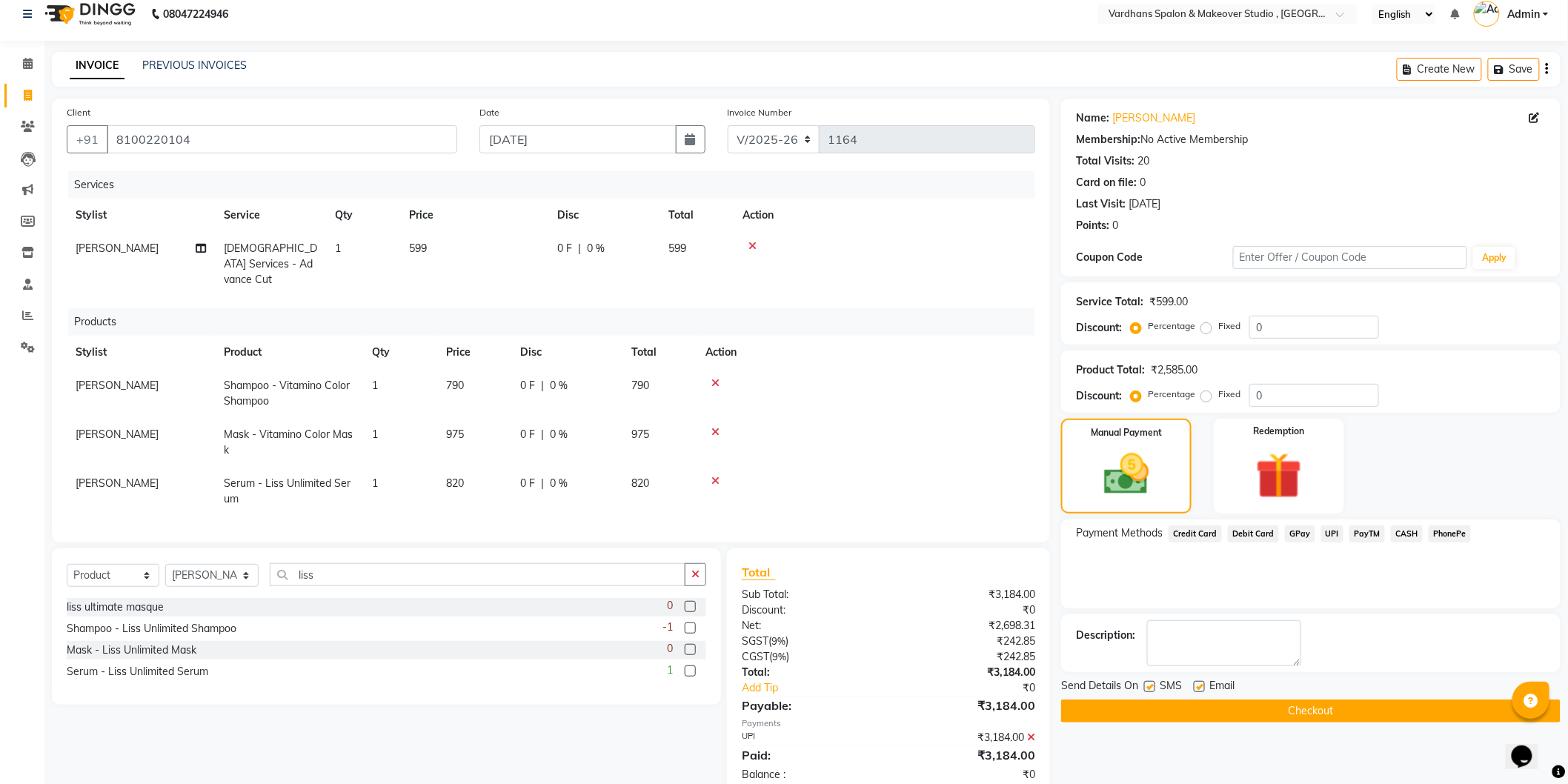
click at [1347, 716] on button "Checkout" at bounding box center [1310, 711] width 499 height 23
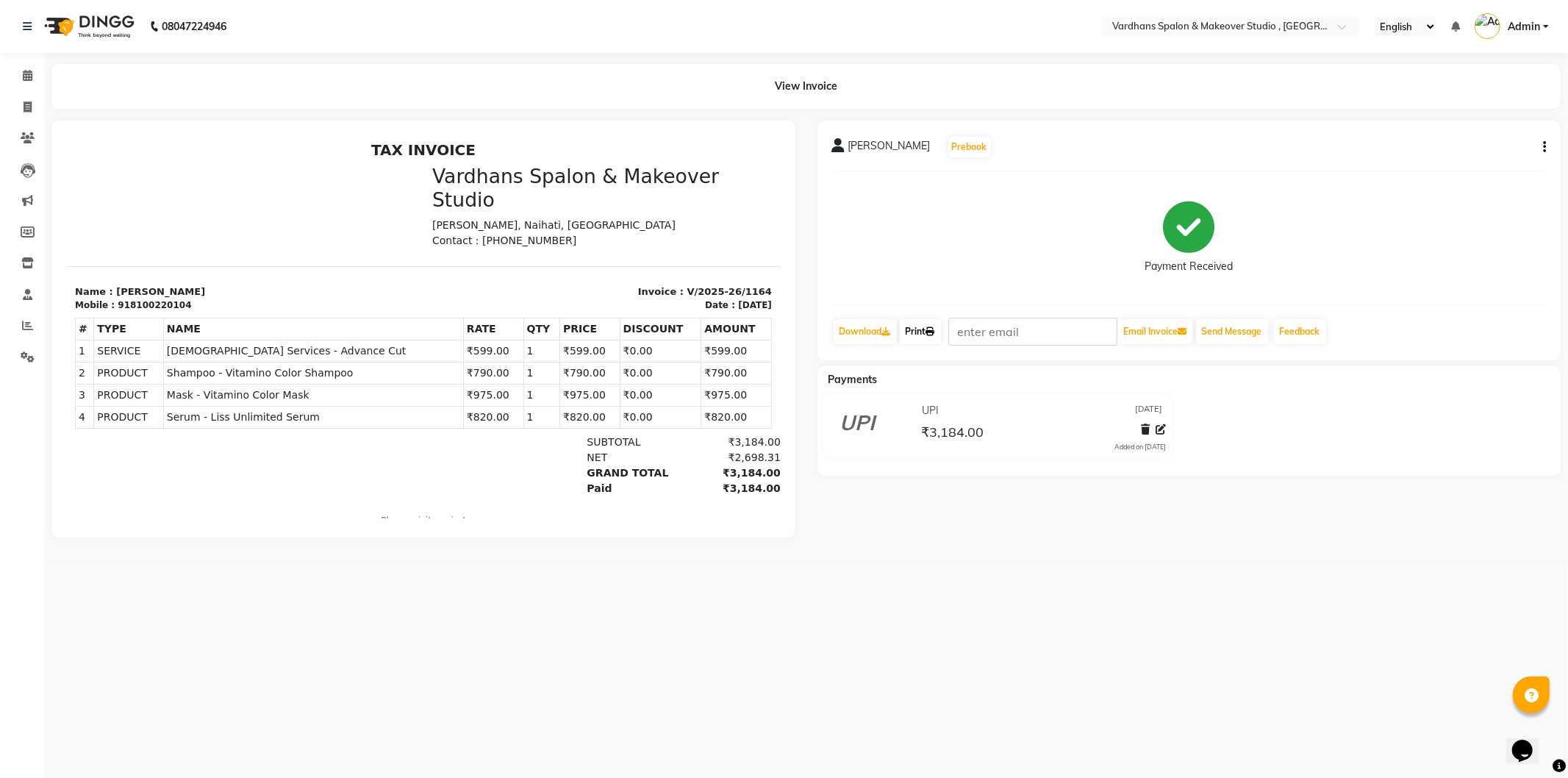
click at [926, 329] on link "Print" at bounding box center [920, 331] width 41 height 25
click at [26, 107] on icon at bounding box center [27, 107] width 8 height 11
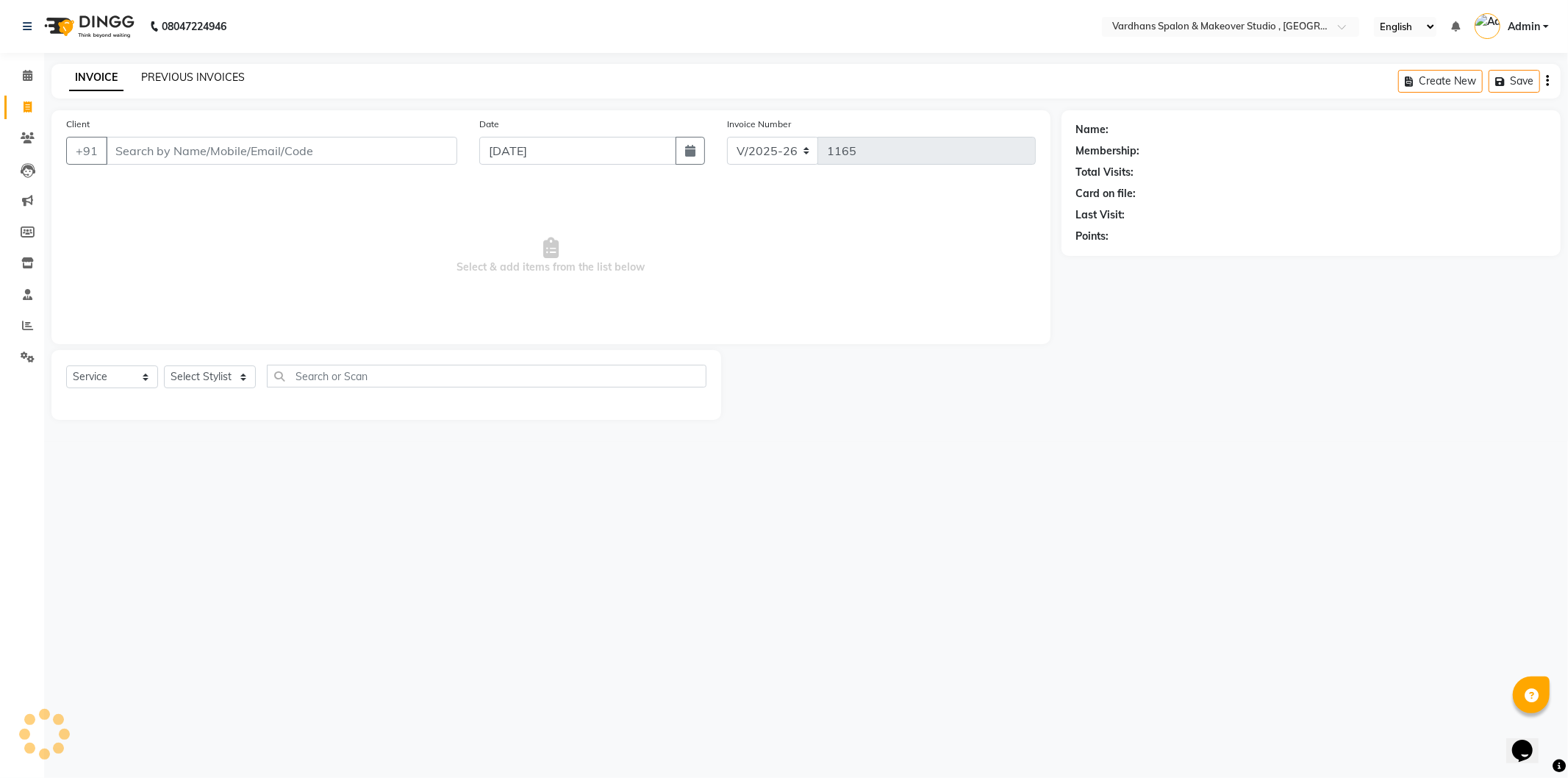
click at [236, 74] on link "PREVIOUS INVOICES" at bounding box center [192, 77] width 103 height 14
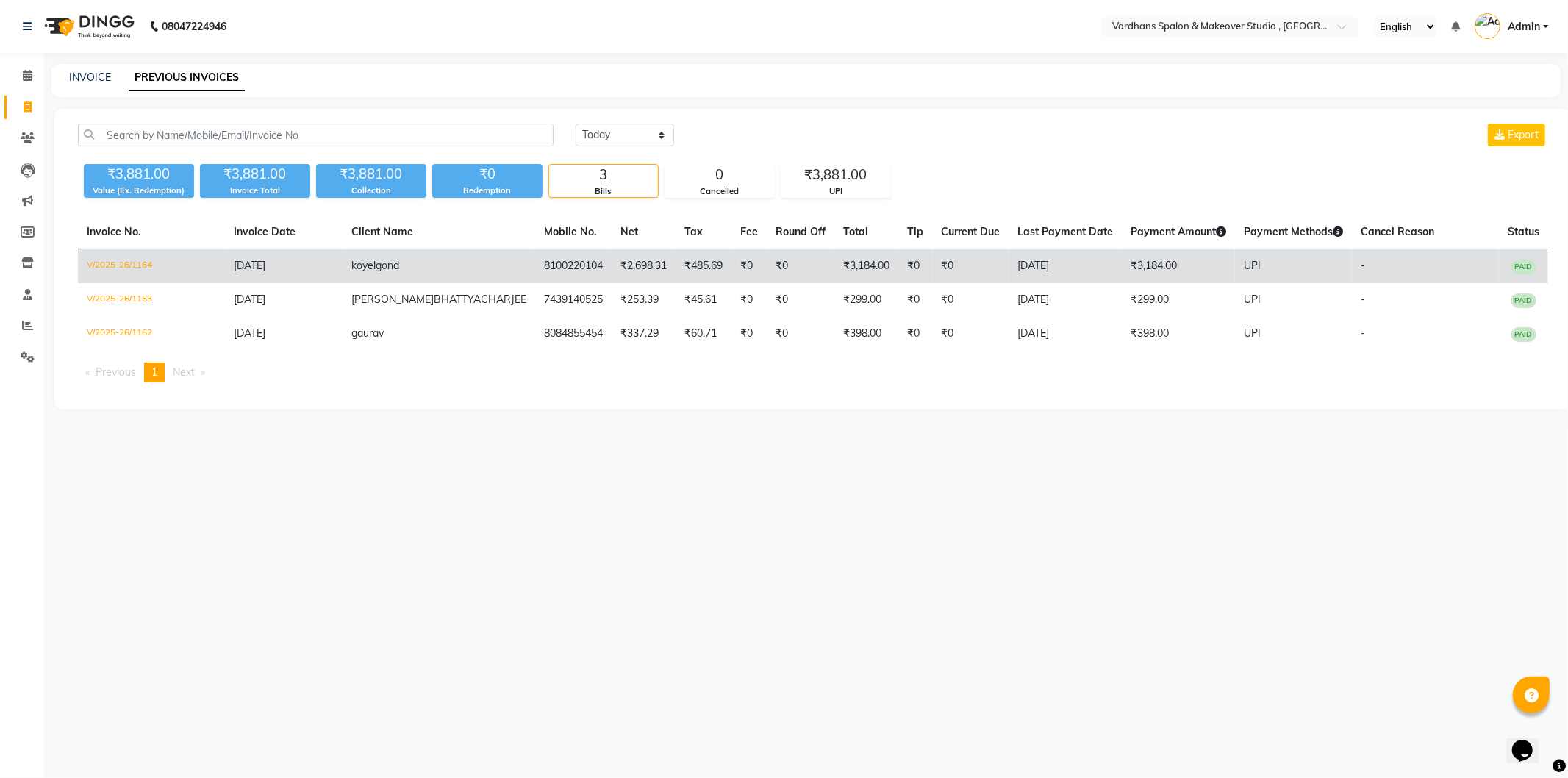
click at [114, 269] on td "V/2025-26/1164" at bounding box center [151, 266] width 147 height 34
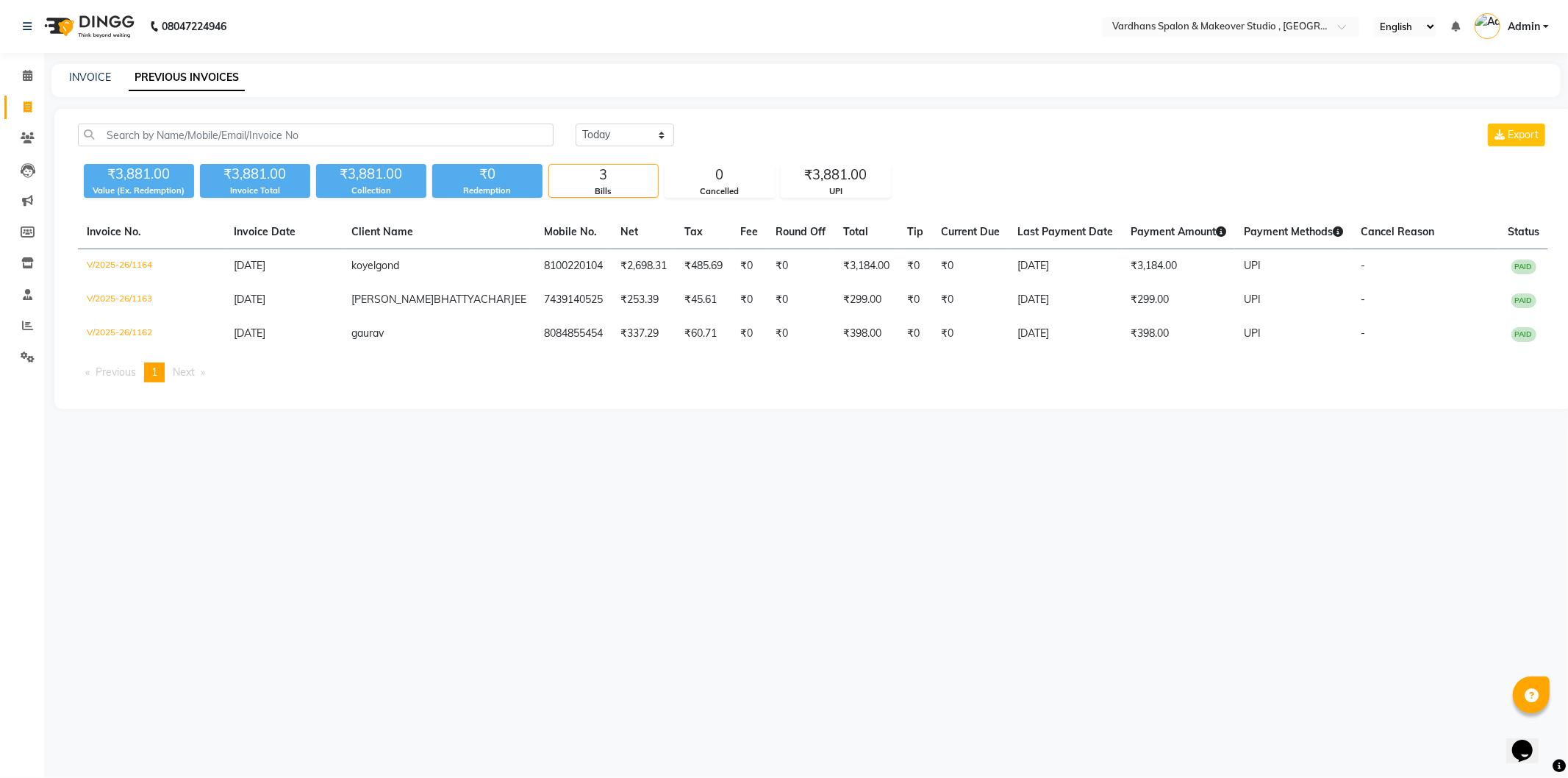
click at [72, 64] on div "INVOICE PREVIOUS INVOICES" at bounding box center [806, 80] width 1510 height 33
click at [103, 83] on link "INVOICE" at bounding box center [90, 77] width 42 height 14
select select "service"
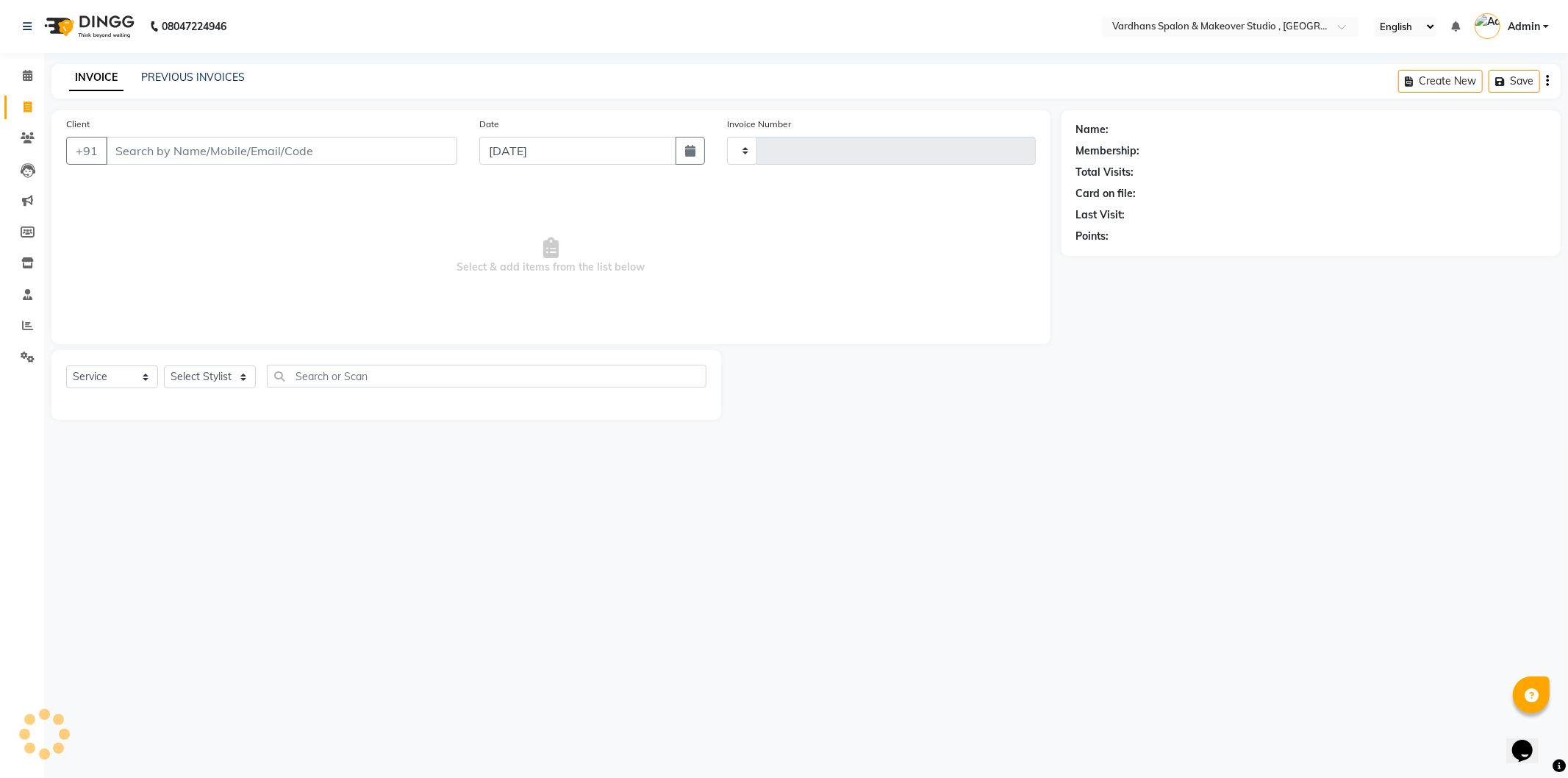
type input "1165"
select select "6997"
click at [201, 388] on select "Select Stylist" at bounding box center [210, 377] width 92 height 22
click at [217, 376] on select "Select Stylist Aadil Saheb Mukul Bhakta NEHA ROY PIYA BAGCHI Rabea Sultana RAJE…" at bounding box center [211, 377] width 93 height 22
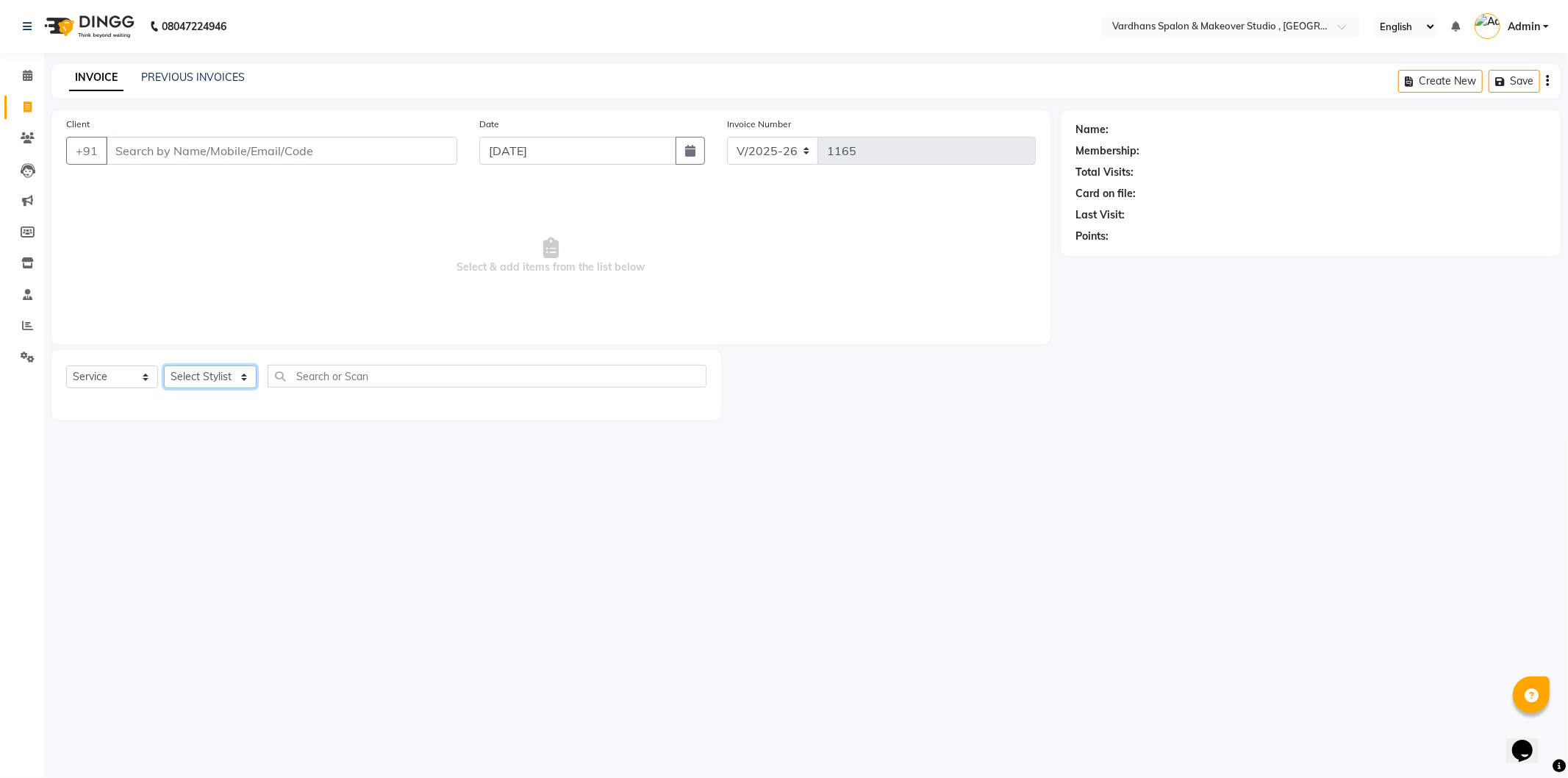
select select "89687"
click at [164, 366] on select "Select Stylist Aadil Saheb Mukul Bhakta NEHA ROY PIYA BAGCHI Rabea Sultana RAJE…" at bounding box center [211, 377] width 93 height 22
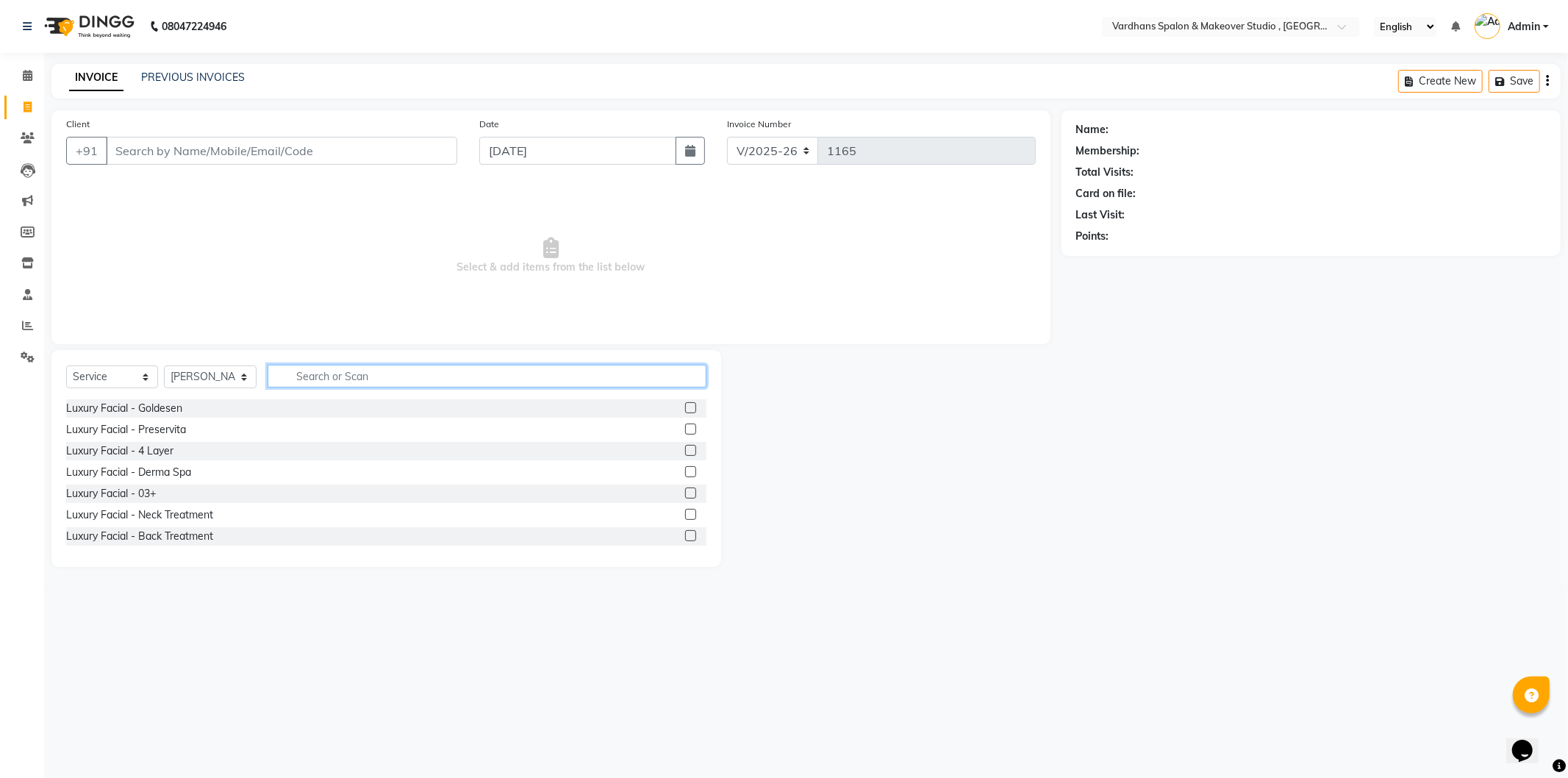
click at [342, 378] on input "text" at bounding box center [486, 376] width 438 height 22
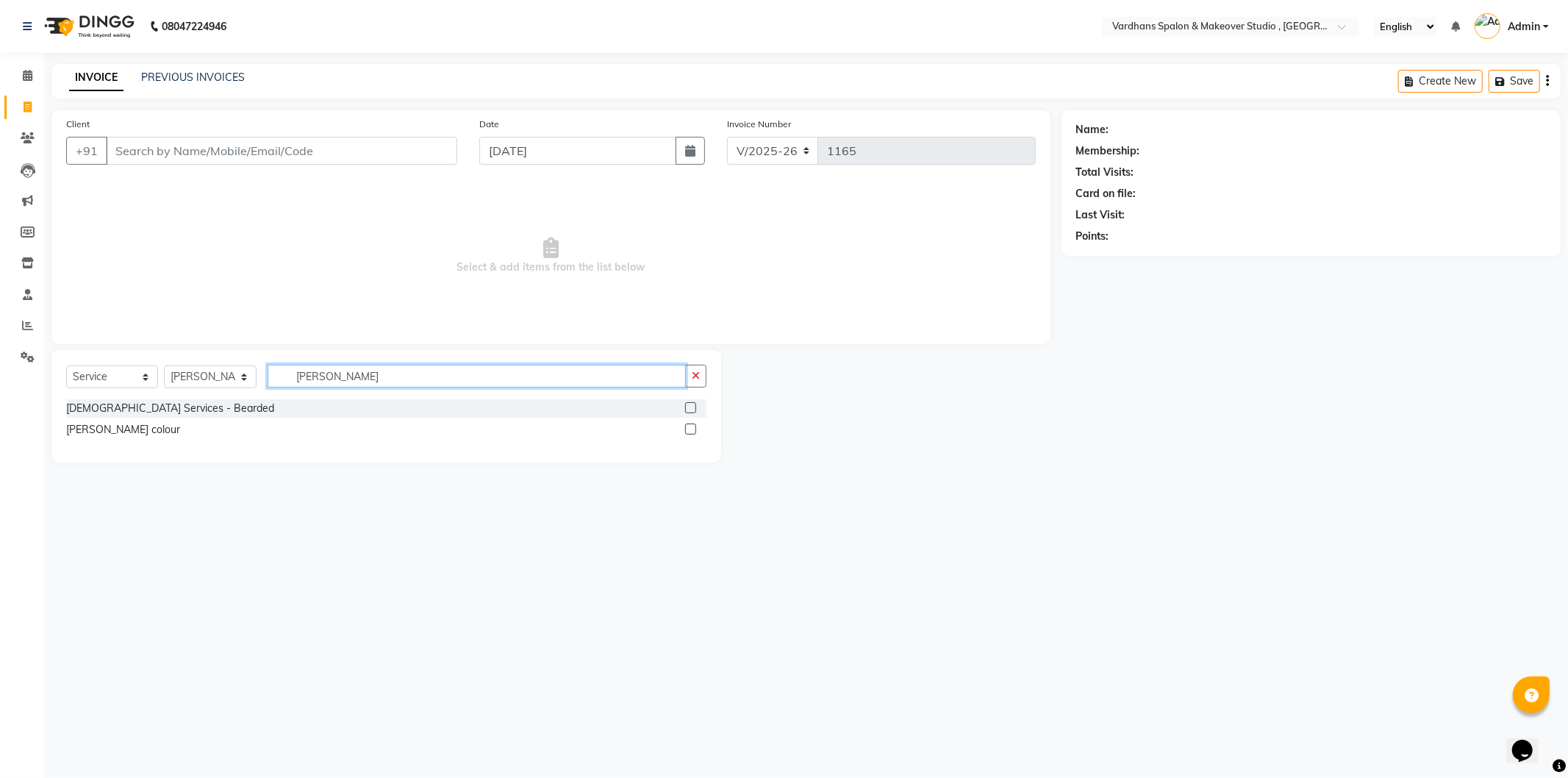
type input "beard"
click at [688, 405] on label at bounding box center [691, 408] width 11 height 11
click at [688, 405] on input "checkbox" at bounding box center [690, 409] width 10 height 10
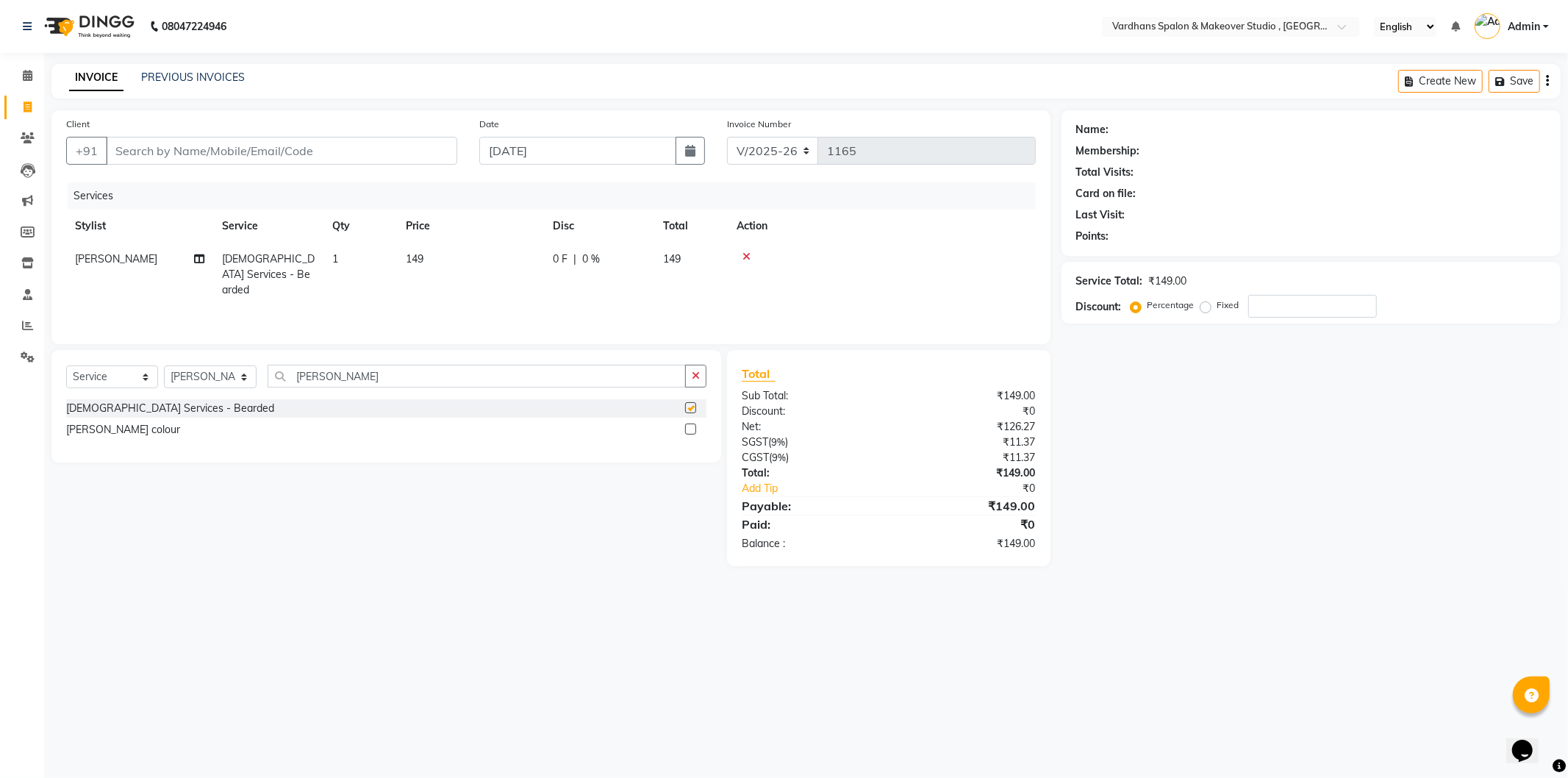
checkbox input "false"
click at [392, 160] on input "Client" at bounding box center [281, 151] width 352 height 28
type input "9"
type input "0"
type input "9875408722"
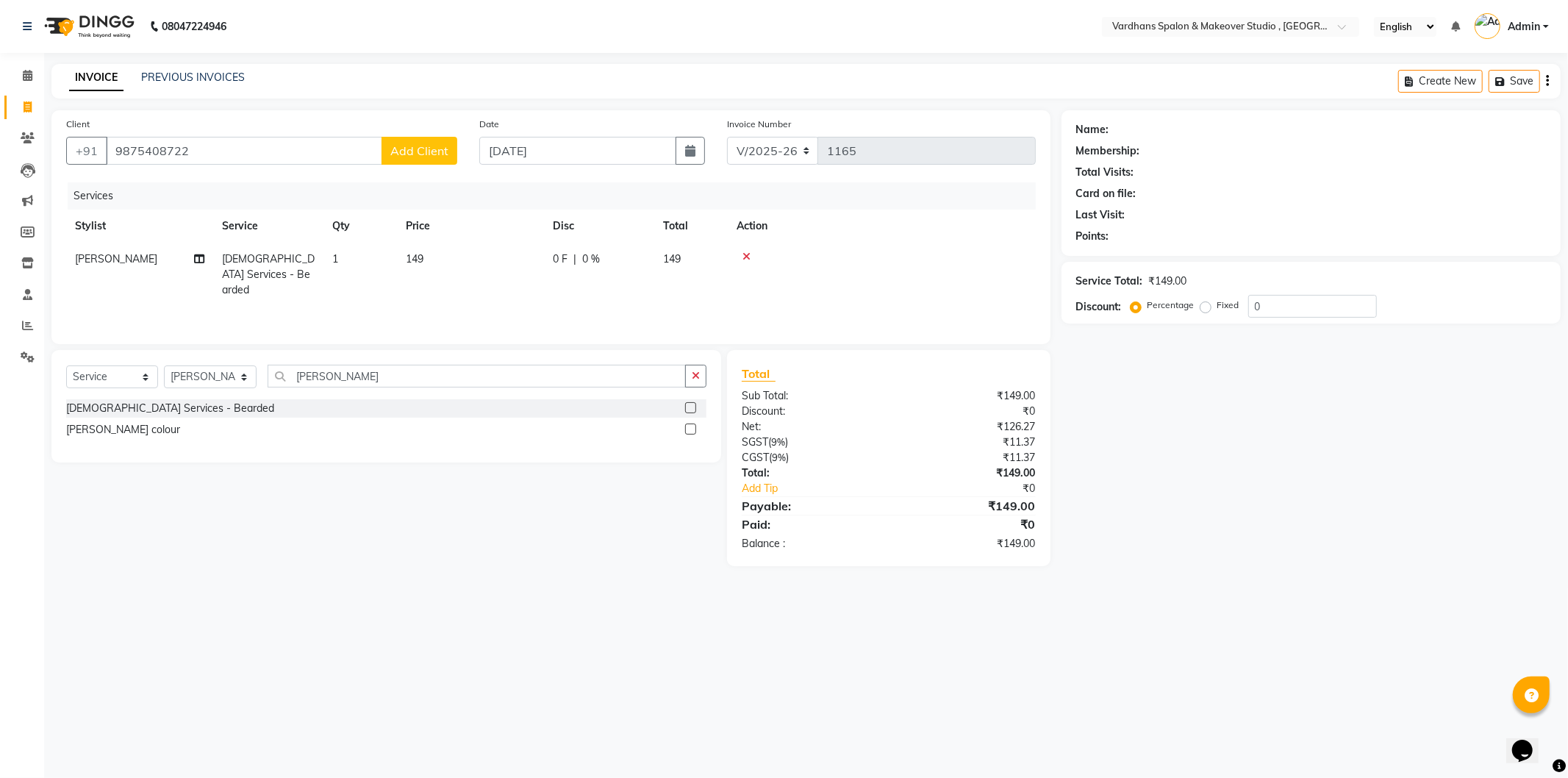
click at [395, 159] on button "Add Client" at bounding box center [419, 151] width 76 height 28
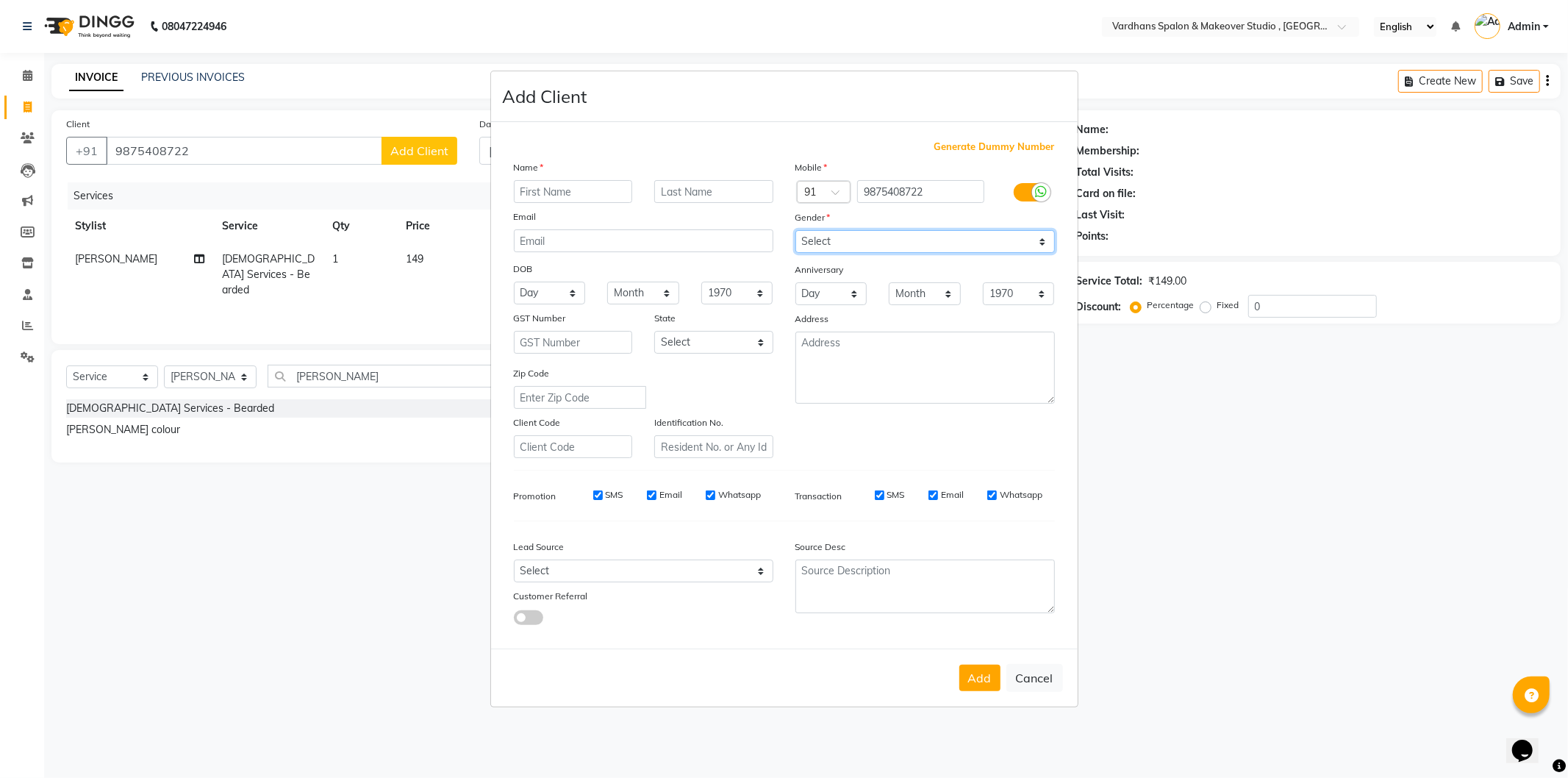
click at [857, 245] on select "Select Male Female Other Prefer Not To Say" at bounding box center [925, 241] width 260 height 22
select select "male"
click at [796, 230] on select "Select Male Female Other Prefer Not To Say" at bounding box center [925, 241] width 260 height 22
click at [560, 191] on input "text" at bounding box center [573, 191] width 119 height 22
type input "b"
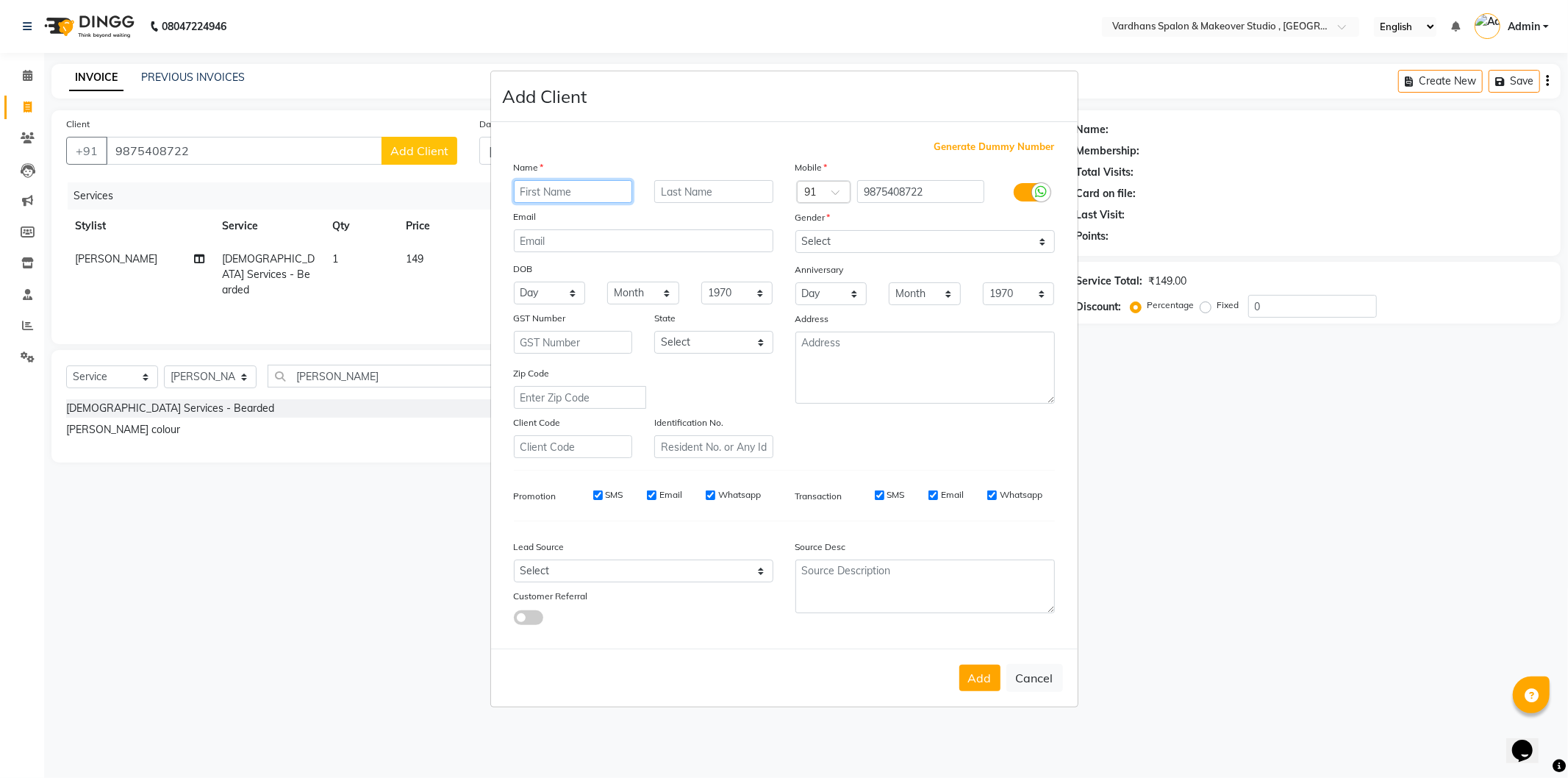
type input "B"
click at [986, 673] on button "Add" at bounding box center [979, 677] width 41 height 26
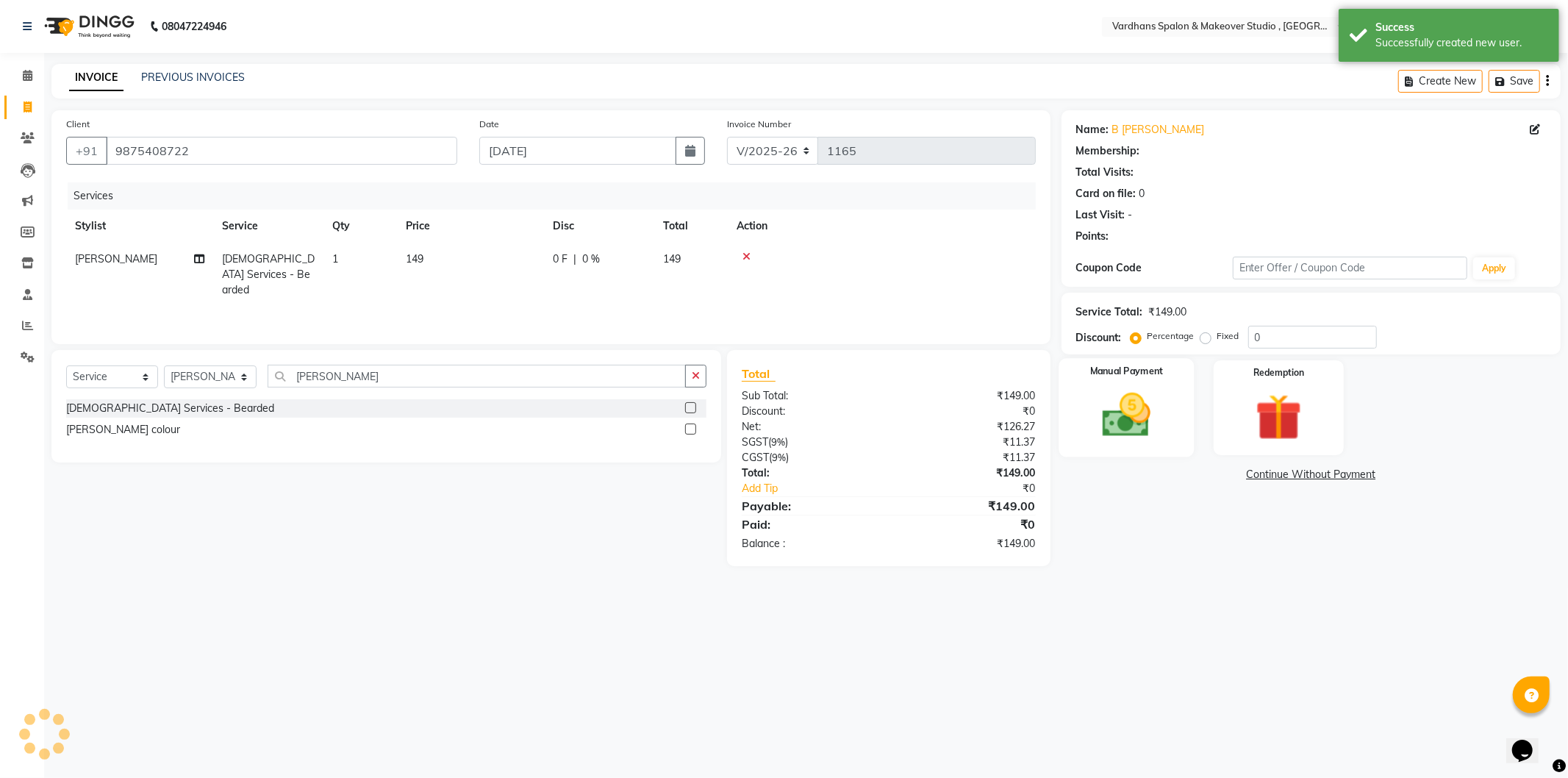
click at [1103, 429] on img at bounding box center [1127, 416] width 79 height 56
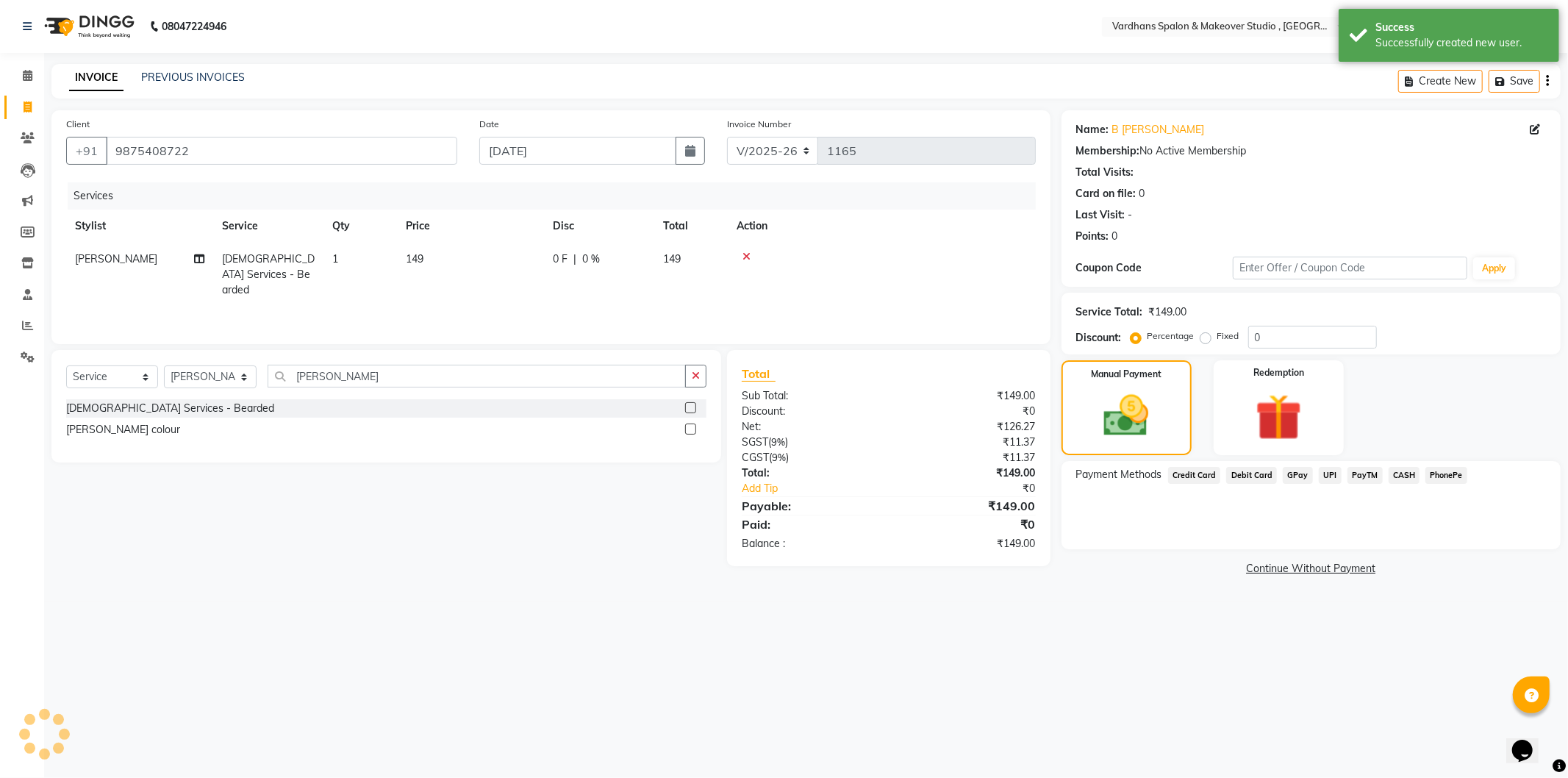
click at [1399, 479] on span "CASH" at bounding box center [1404, 475] width 31 height 17
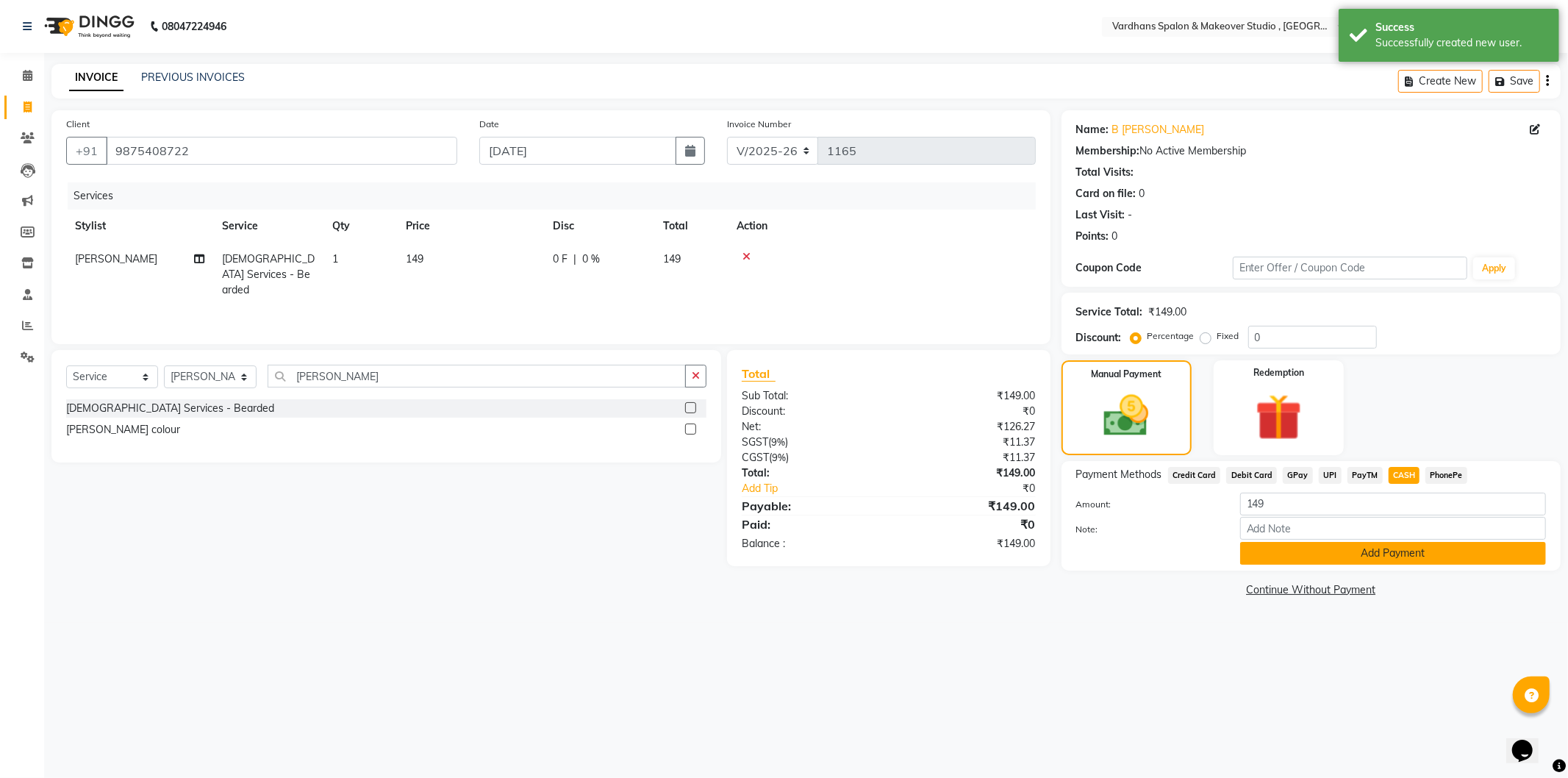
click at [1362, 548] on button "Add Payment" at bounding box center [1393, 553] width 306 height 22
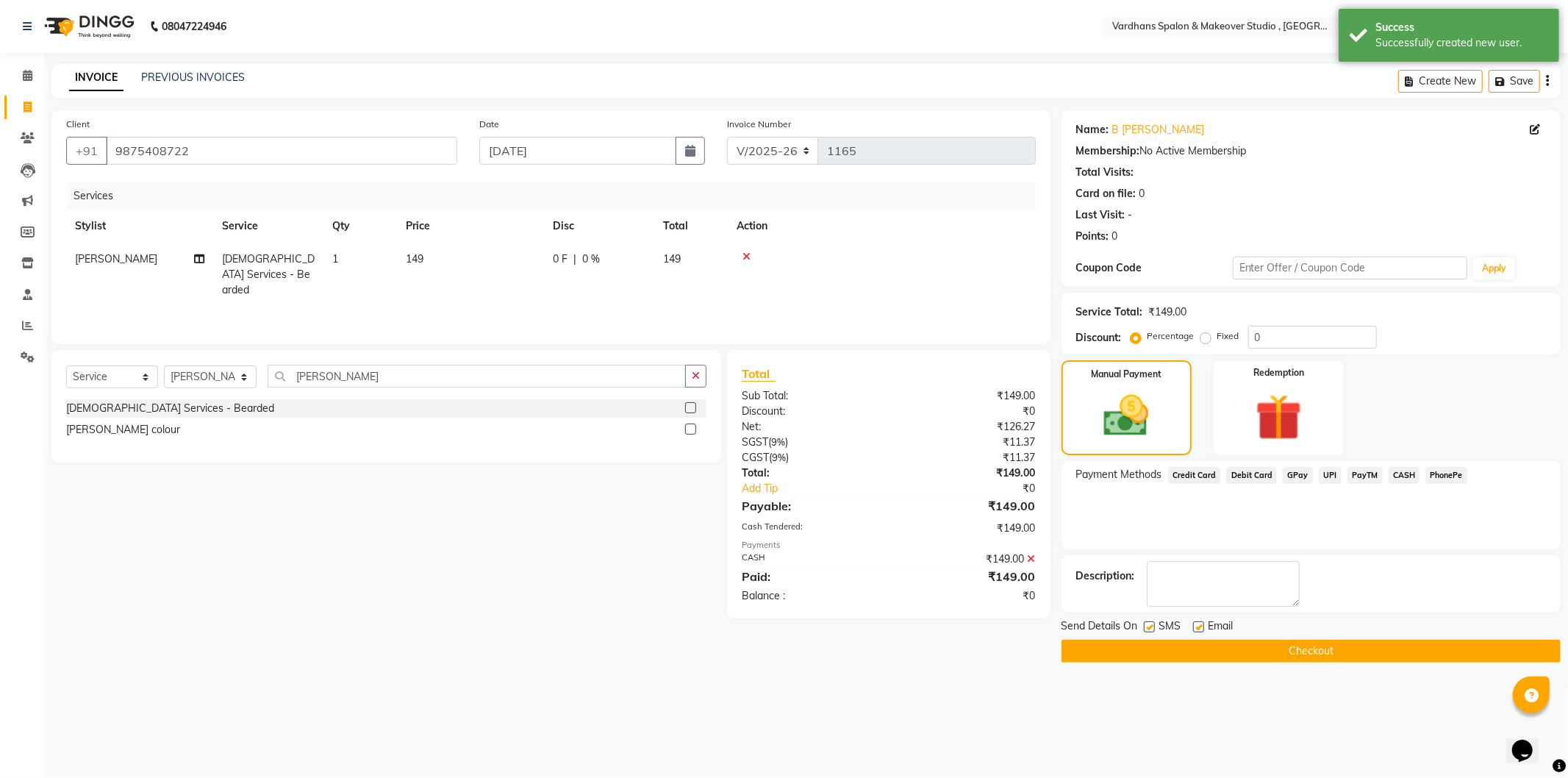
click at [1387, 625] on div "Send Details On SMS Email" at bounding box center [1311, 627] width 499 height 18
click at [1370, 652] on button "Checkout" at bounding box center [1311, 651] width 499 height 22
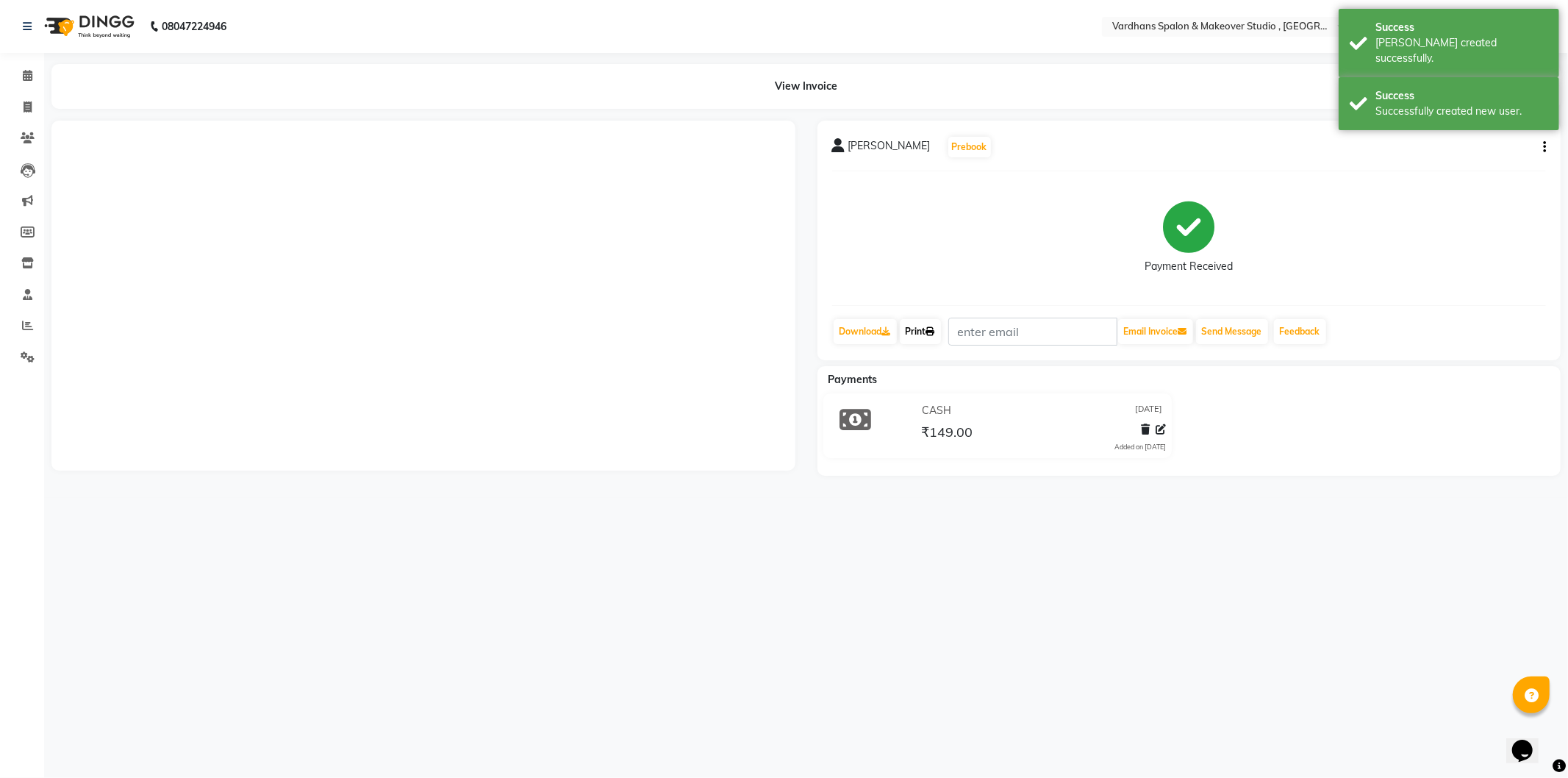
click at [916, 325] on link "Print" at bounding box center [920, 331] width 41 height 25
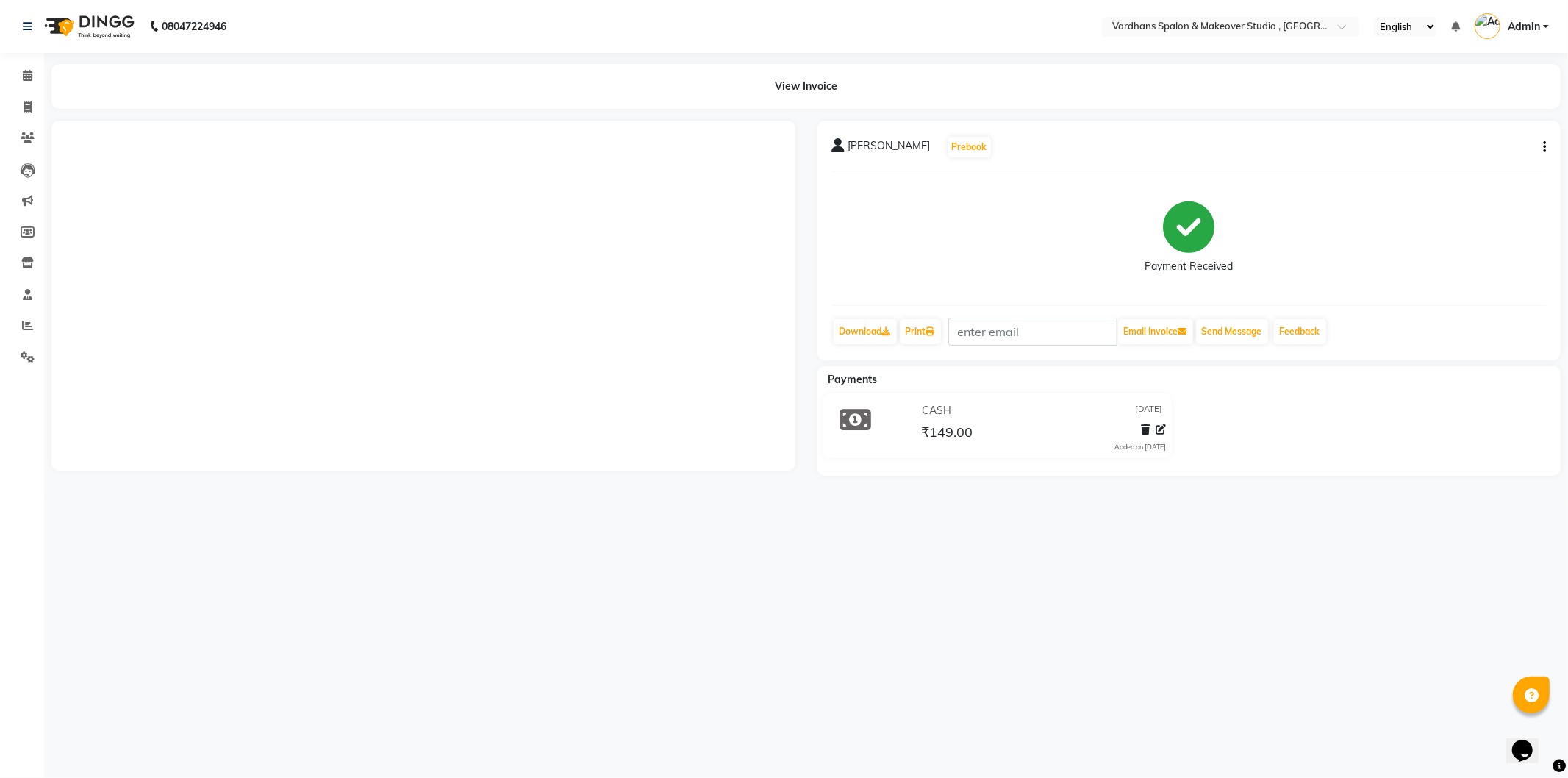
click at [1542, 142] on button "button" at bounding box center [1542, 147] width 9 height 15
click at [1480, 166] on div "Edit Invoice" at bounding box center [1472, 165] width 101 height 18
select select "service"
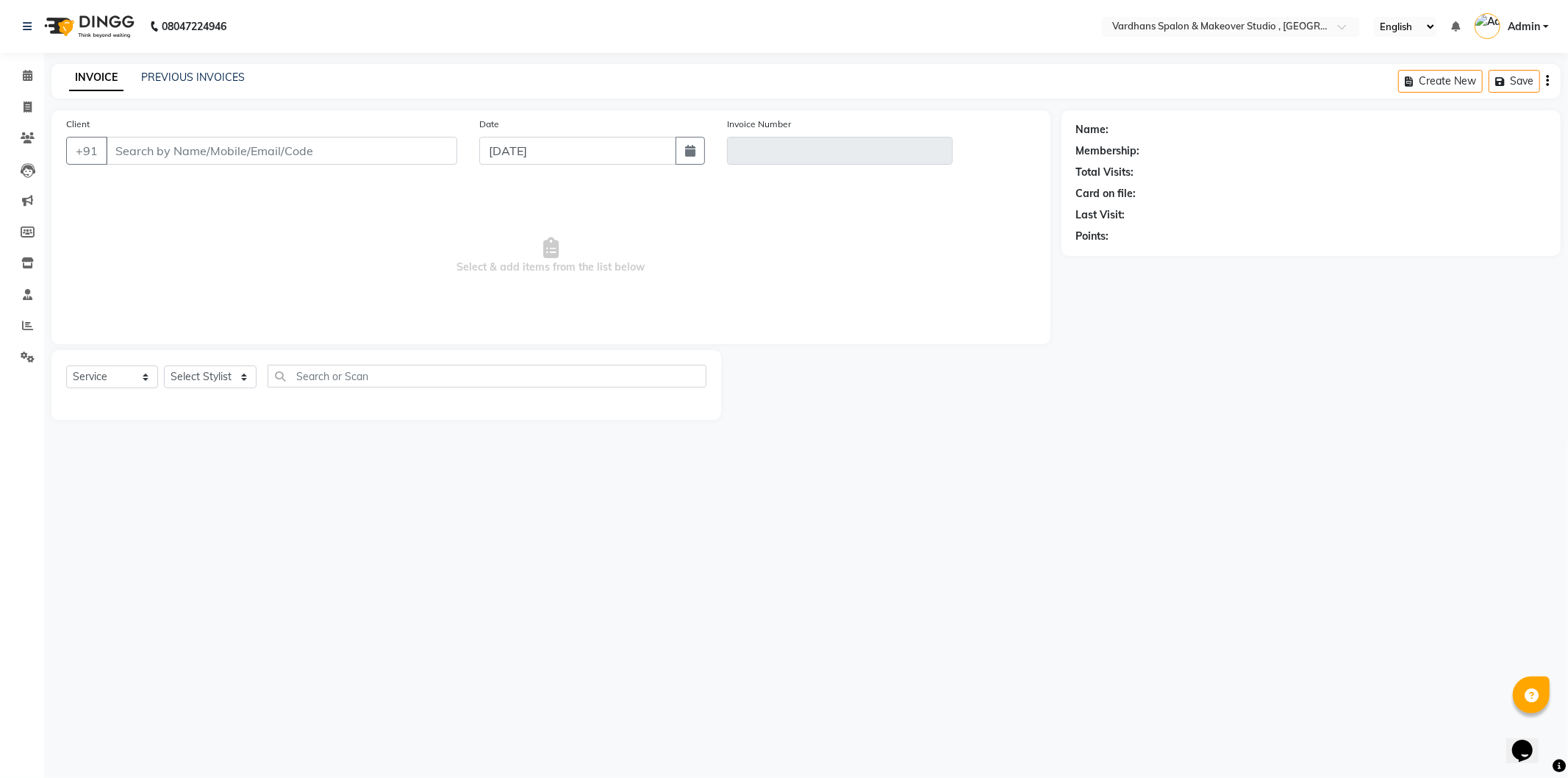
type input "9875408722"
type input "V/2025-26/1165"
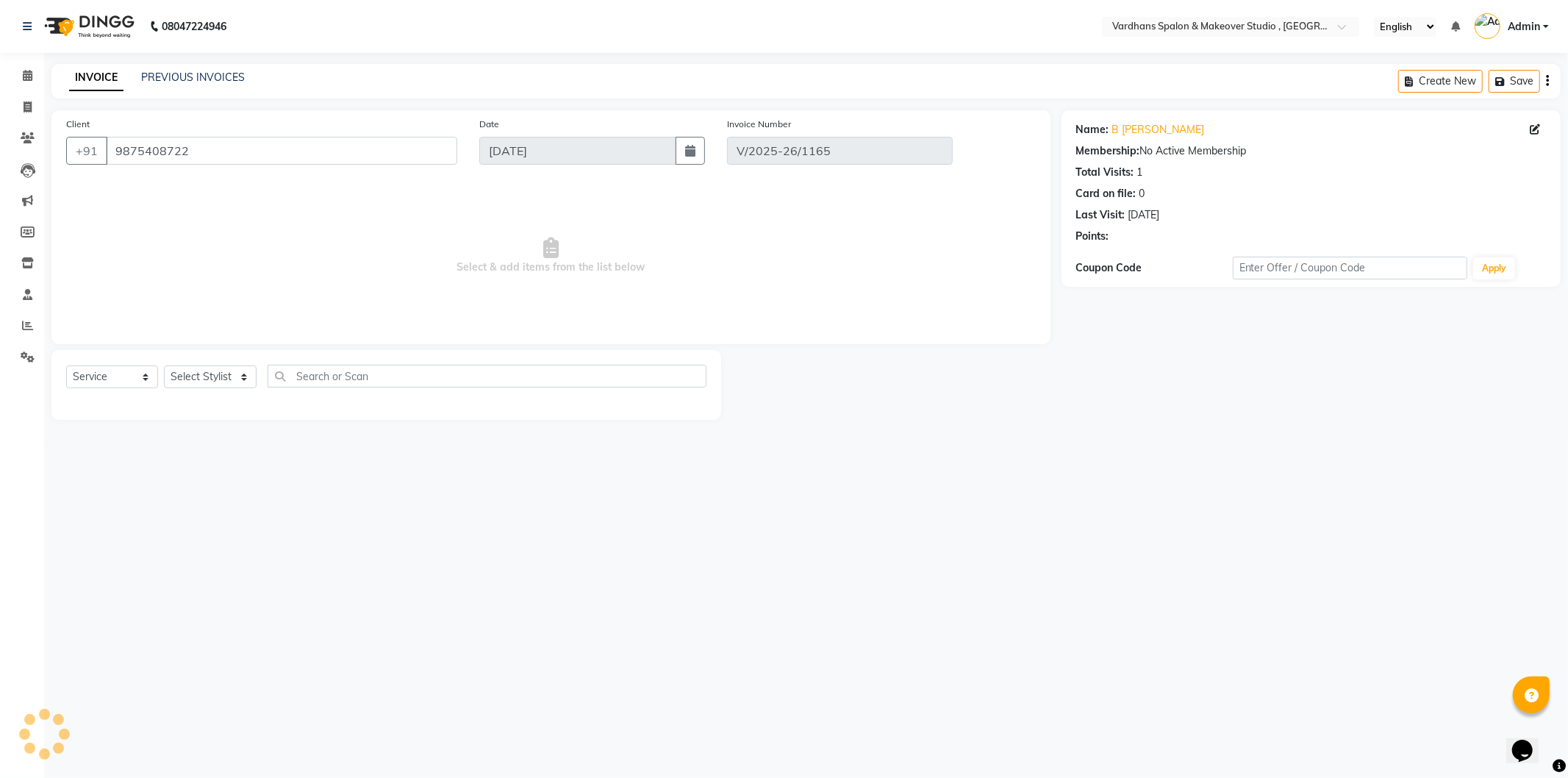
select select "select"
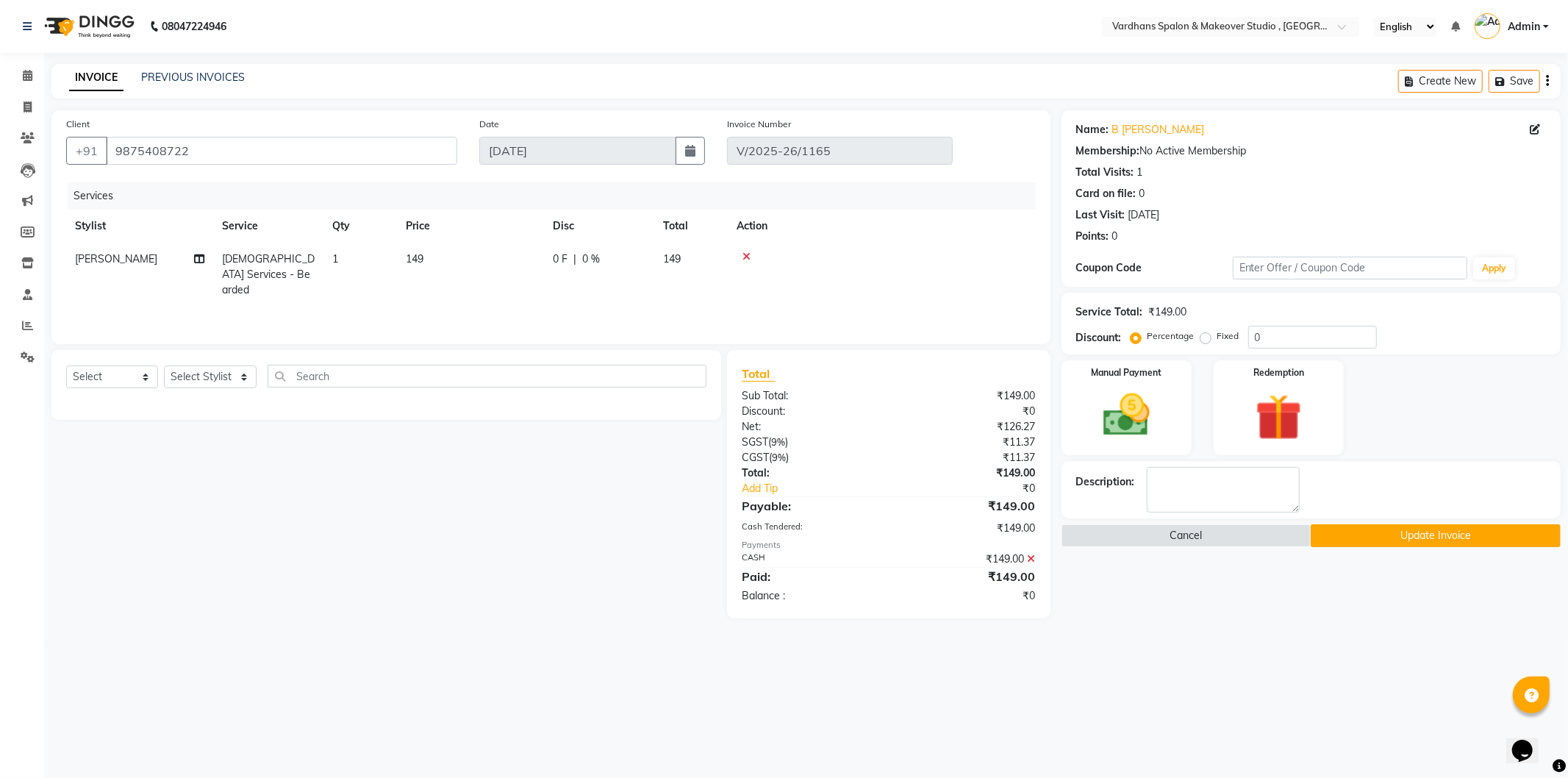
click at [1030, 558] on icon at bounding box center [1032, 558] width 8 height 10
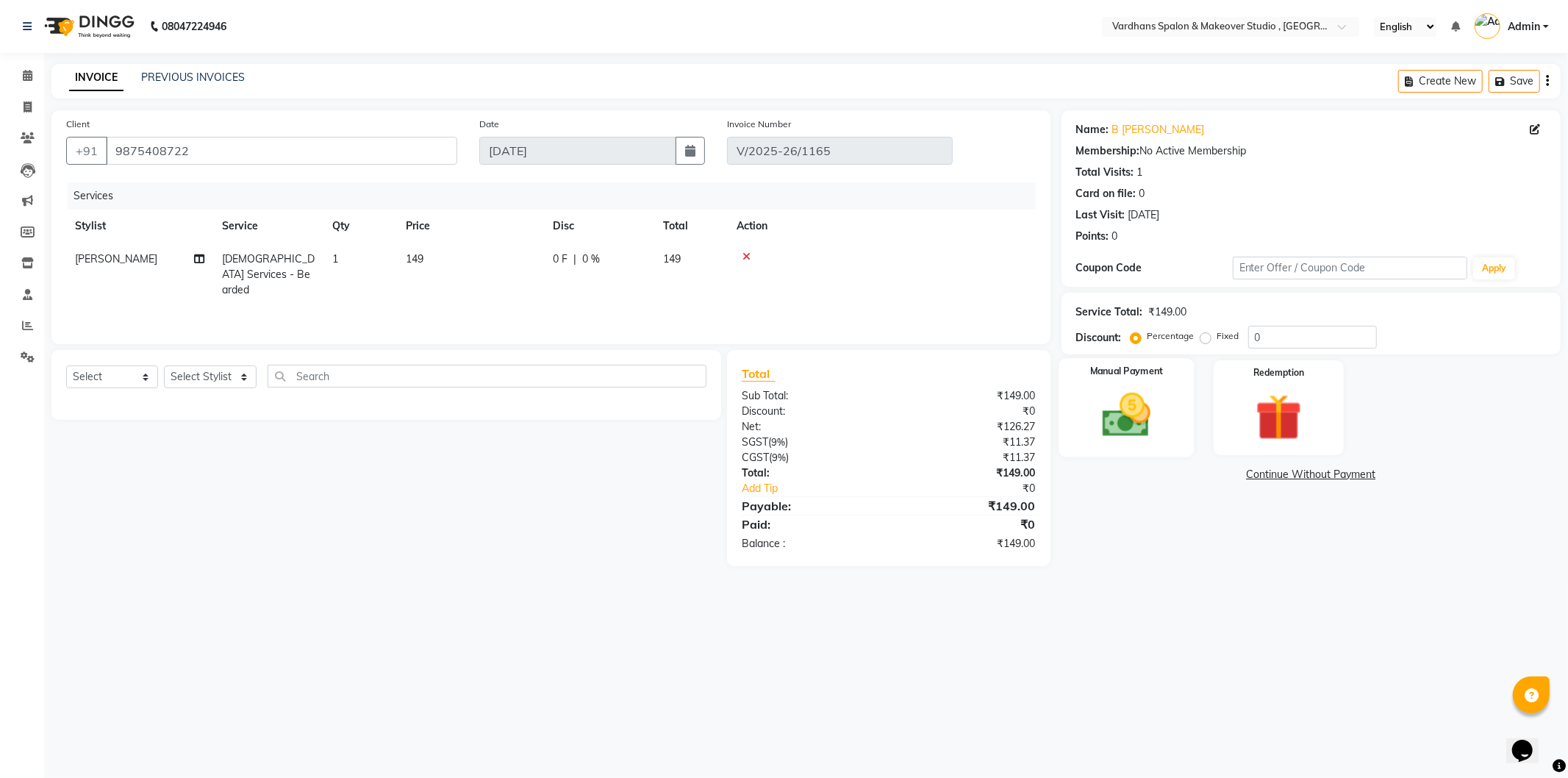
click at [1128, 422] on img at bounding box center [1127, 416] width 79 height 56
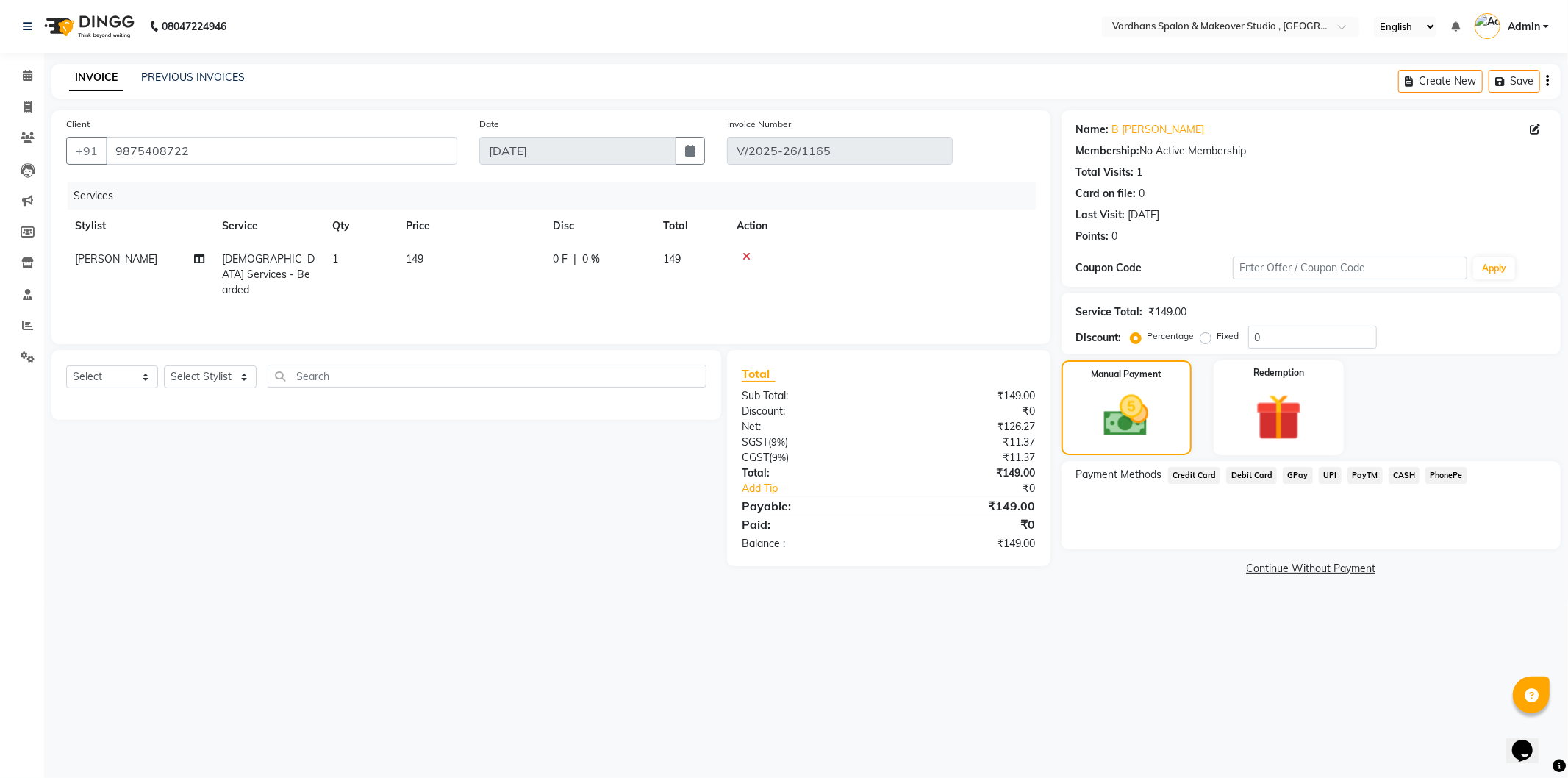
click at [1328, 474] on span "UPI" at bounding box center [1330, 475] width 22 height 17
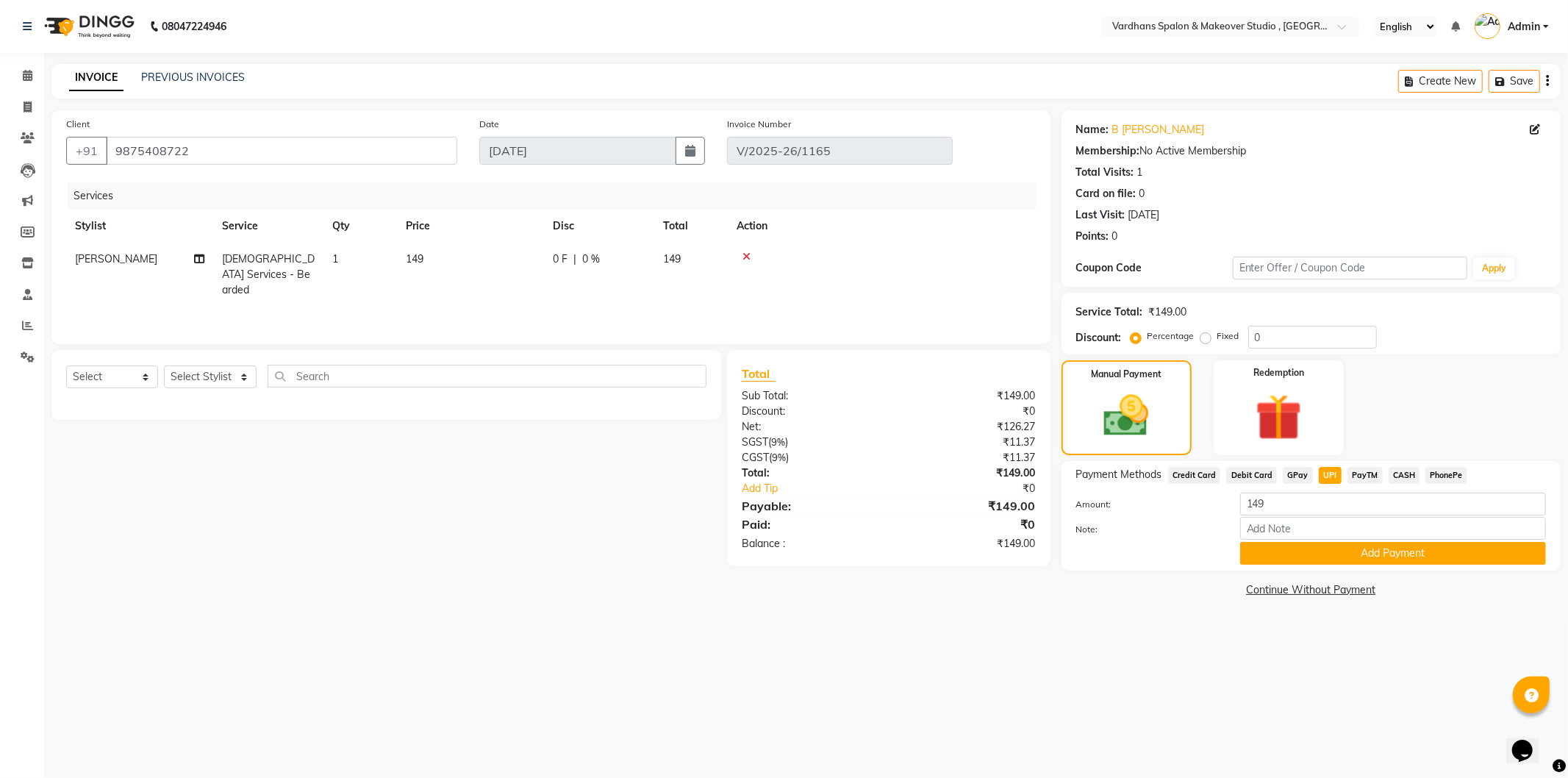
click at [1345, 539] on div "Amount: 149 Note: Add Payment" at bounding box center [1311, 529] width 470 height 72
click at [1355, 554] on button "Add Payment" at bounding box center [1393, 553] width 306 height 22
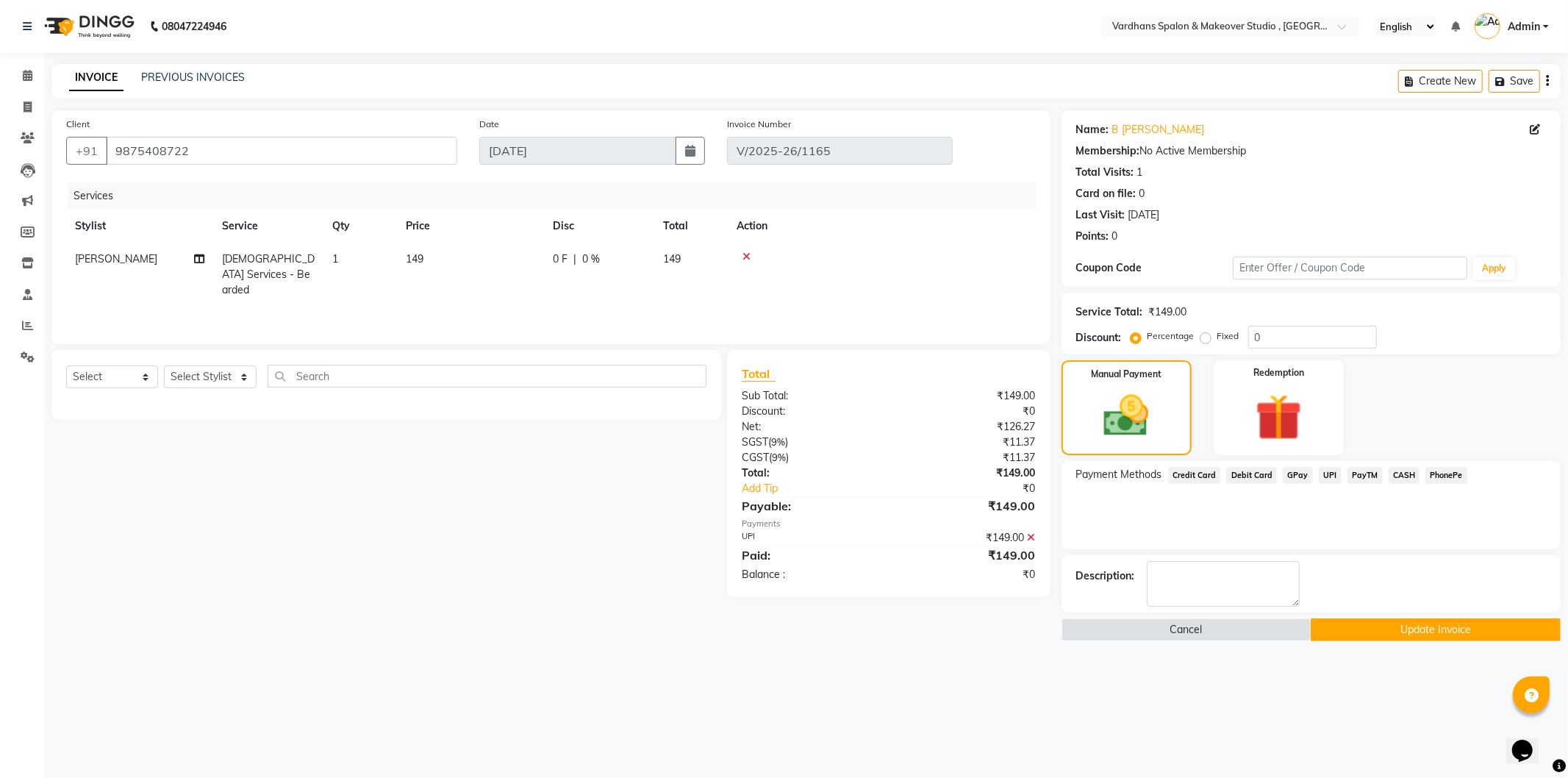
click at [1386, 632] on button "Update Invoice" at bounding box center [1436, 630] width 250 height 22
